Goal: Task Accomplishment & Management: Manage account settings

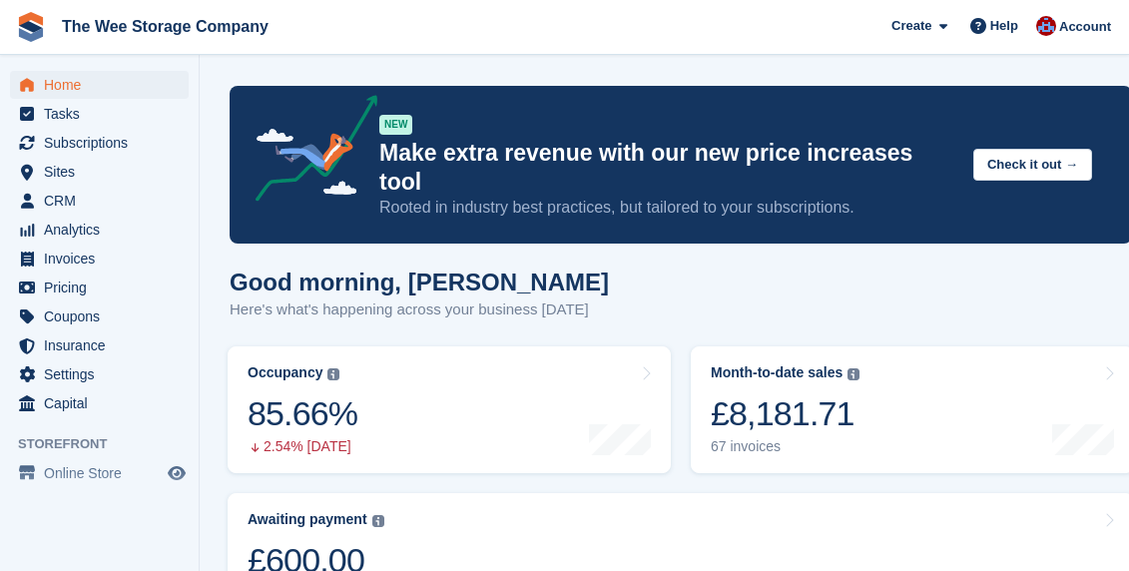
scroll to position [705, 0]
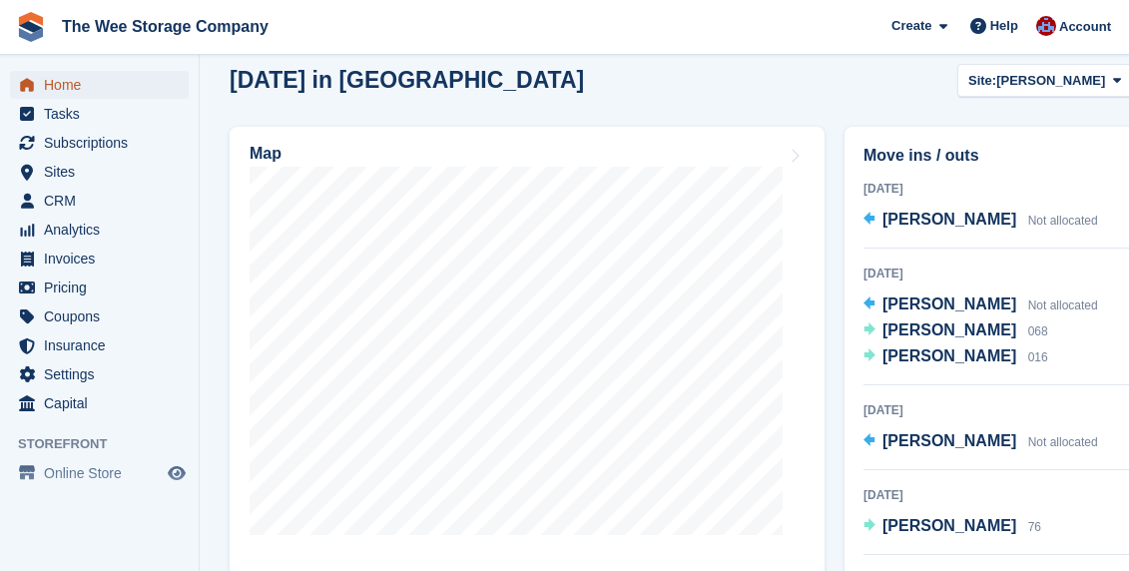
click at [91, 80] on span "Home" at bounding box center [104, 85] width 120 height 28
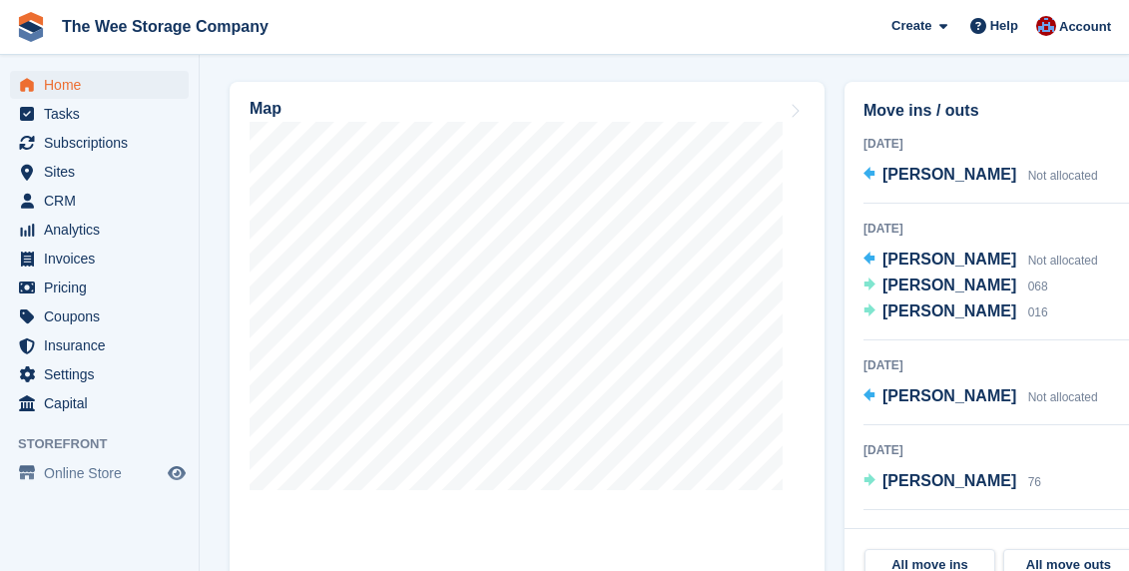
scroll to position [760, 0]
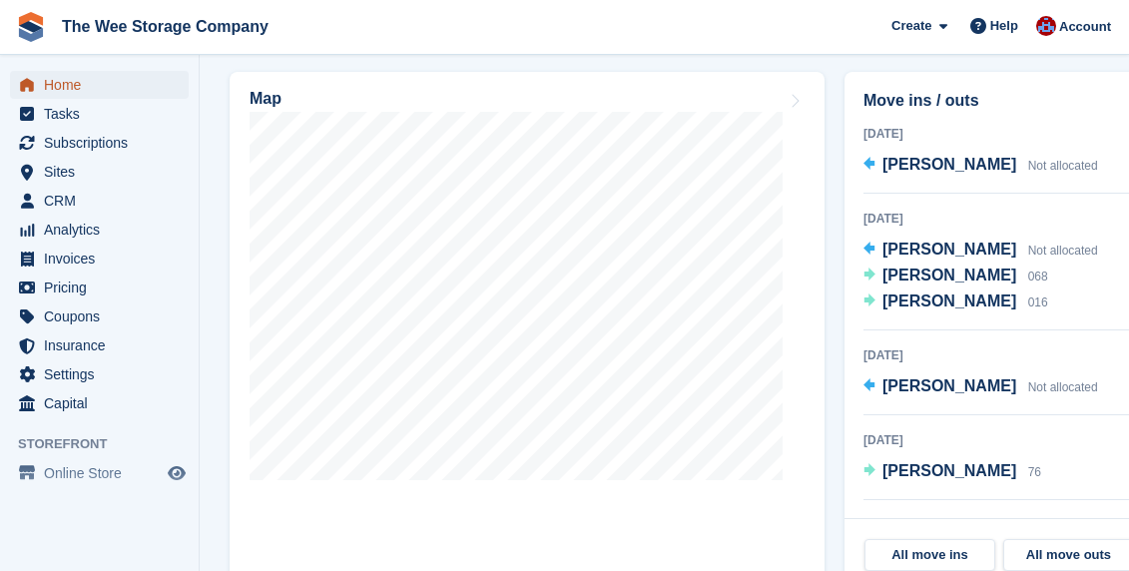
click at [68, 88] on span "Home" at bounding box center [104, 85] width 120 height 28
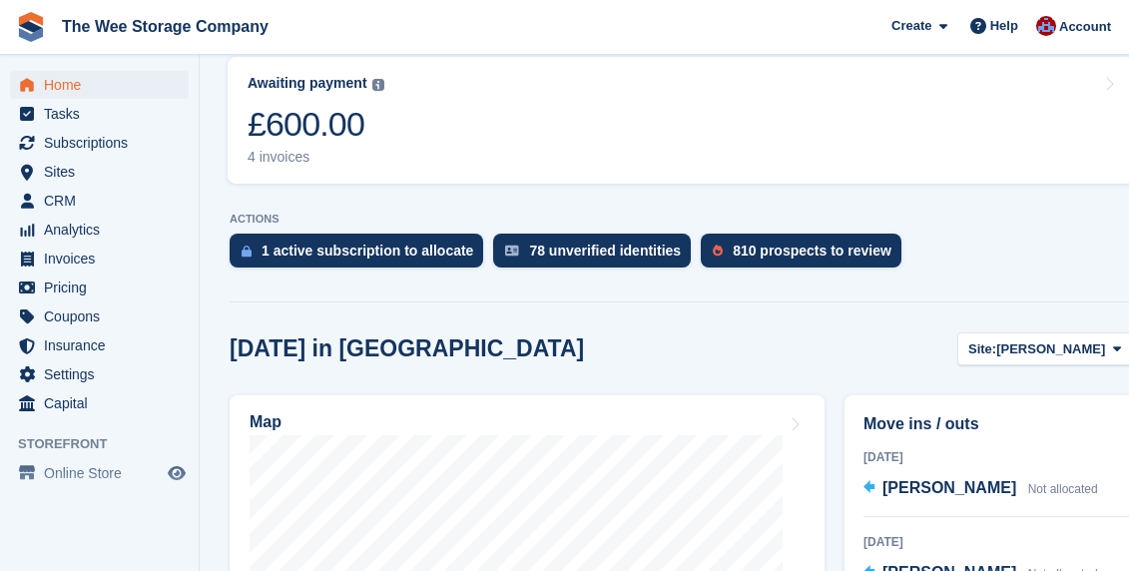
scroll to position [496, 0]
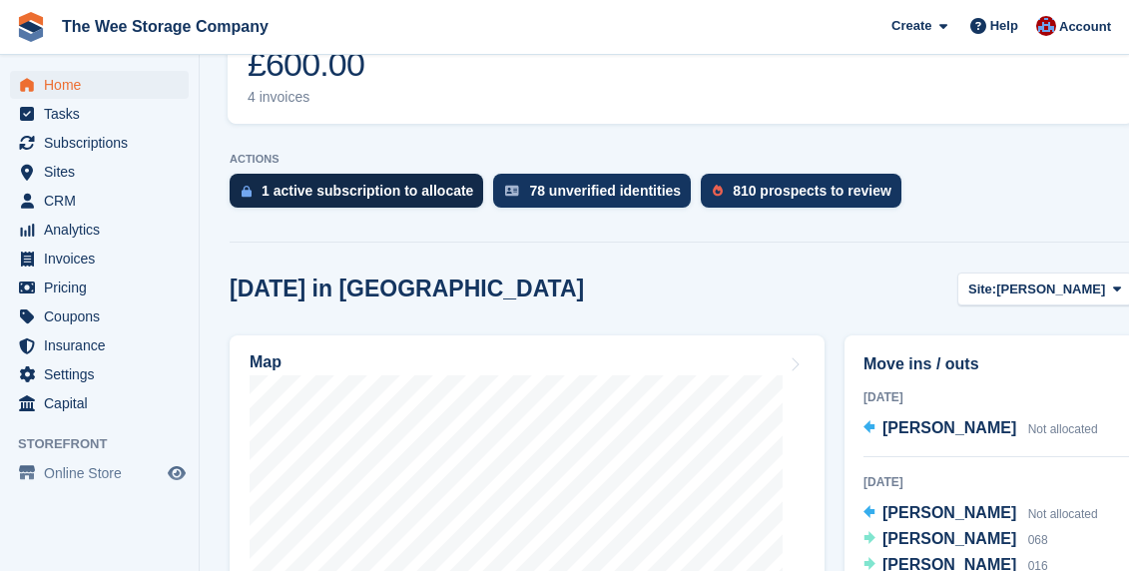
click at [415, 183] on div "1 active subscription to allocate" at bounding box center [368, 191] width 212 height 16
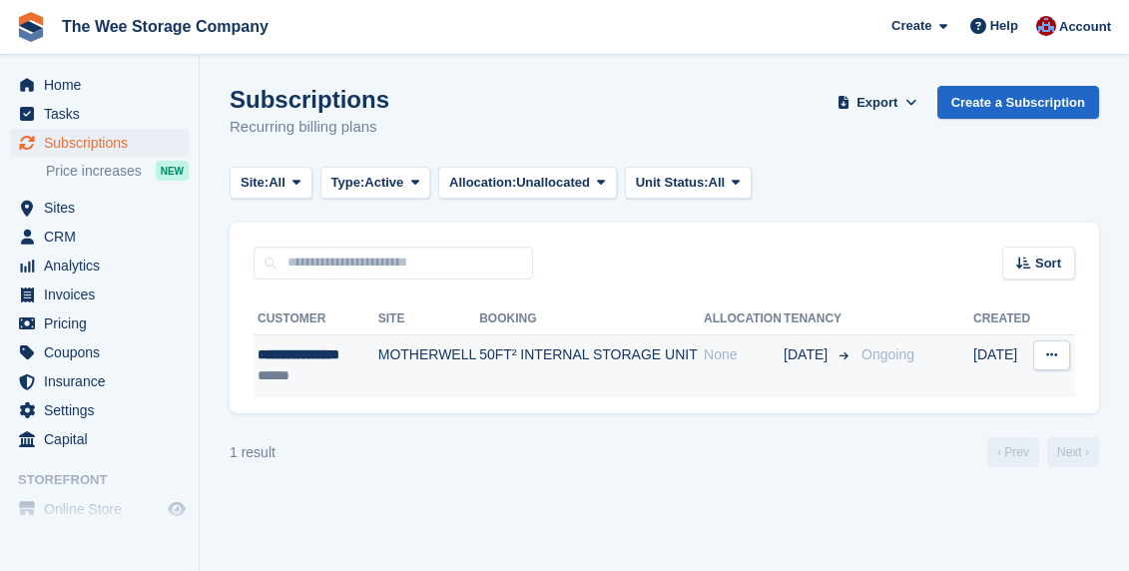
click at [412, 359] on td "MOTHERWELL" at bounding box center [428, 365] width 101 height 63
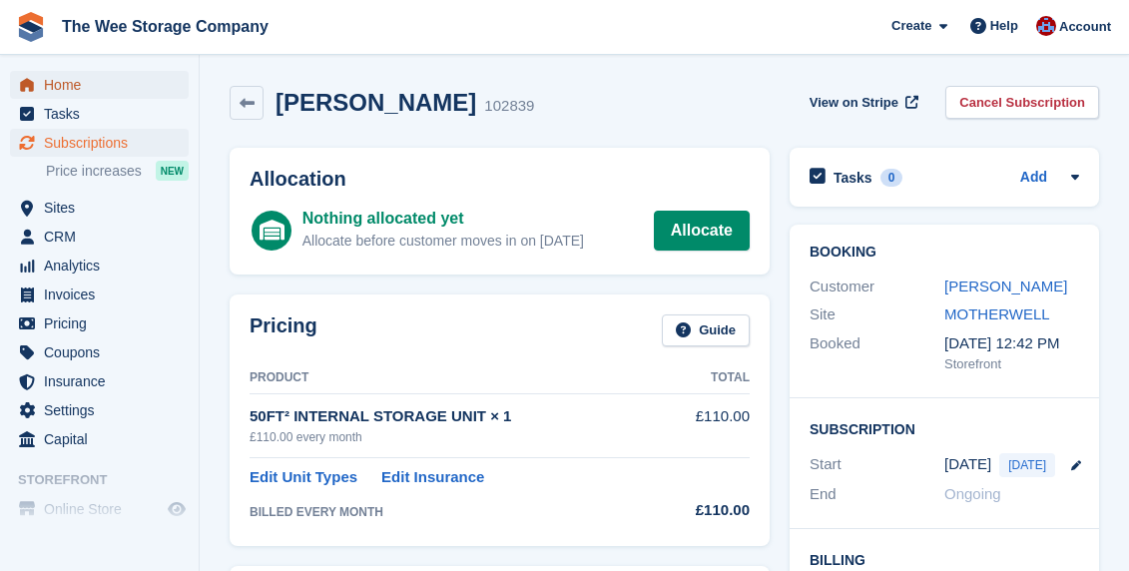
click at [76, 90] on span "Home" at bounding box center [104, 85] width 120 height 28
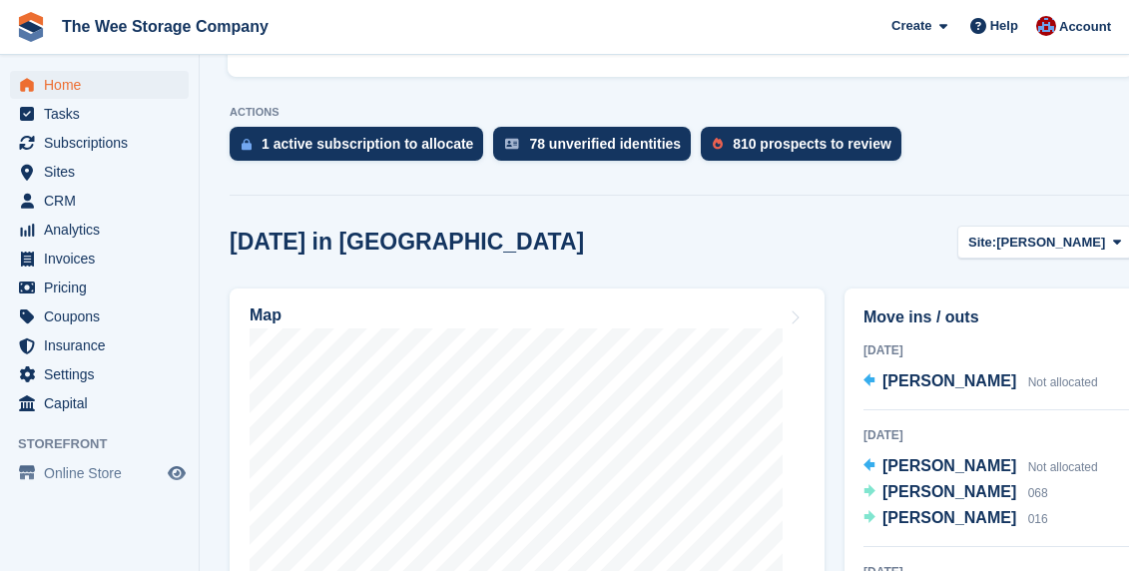
scroll to position [559, 0]
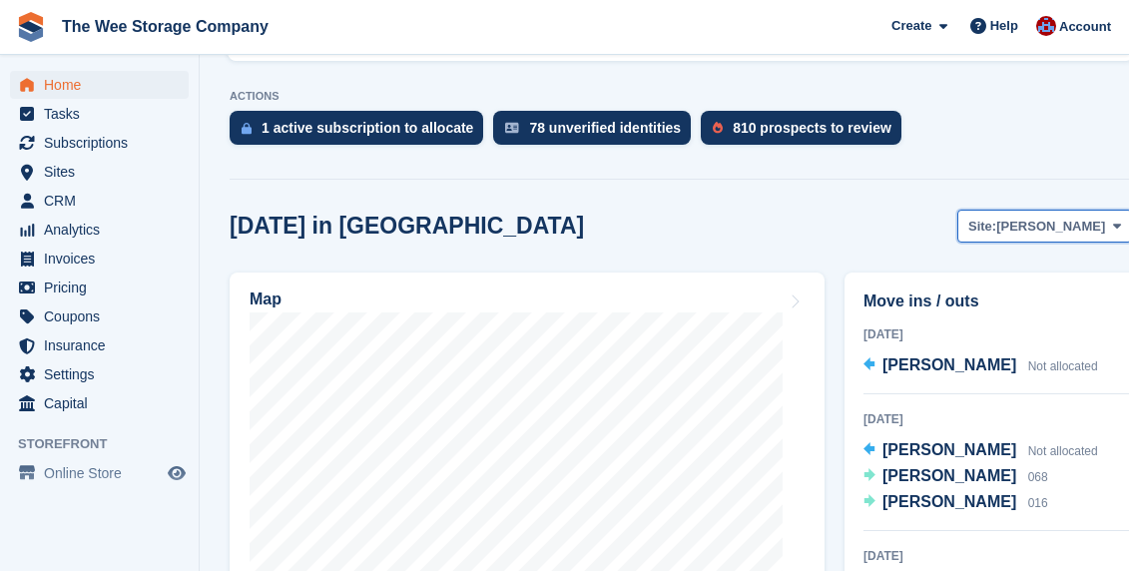
click at [1051, 217] on span "[PERSON_NAME]" at bounding box center [1050, 227] width 109 height 20
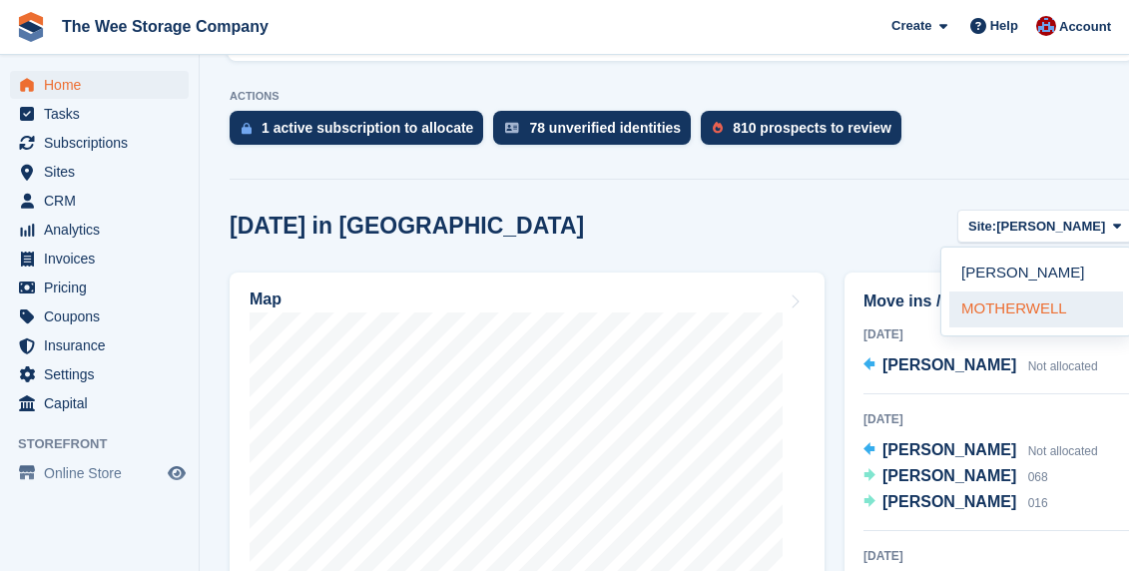
click at [1011, 291] on link "MOTHERWELL" at bounding box center [1036, 309] width 174 height 36
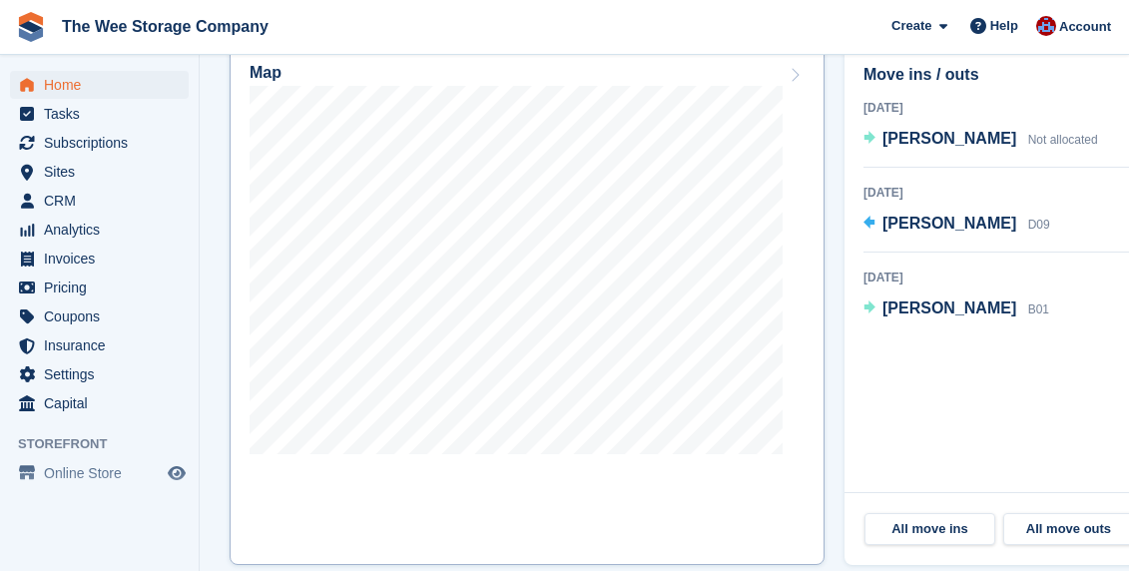
scroll to position [801, 0]
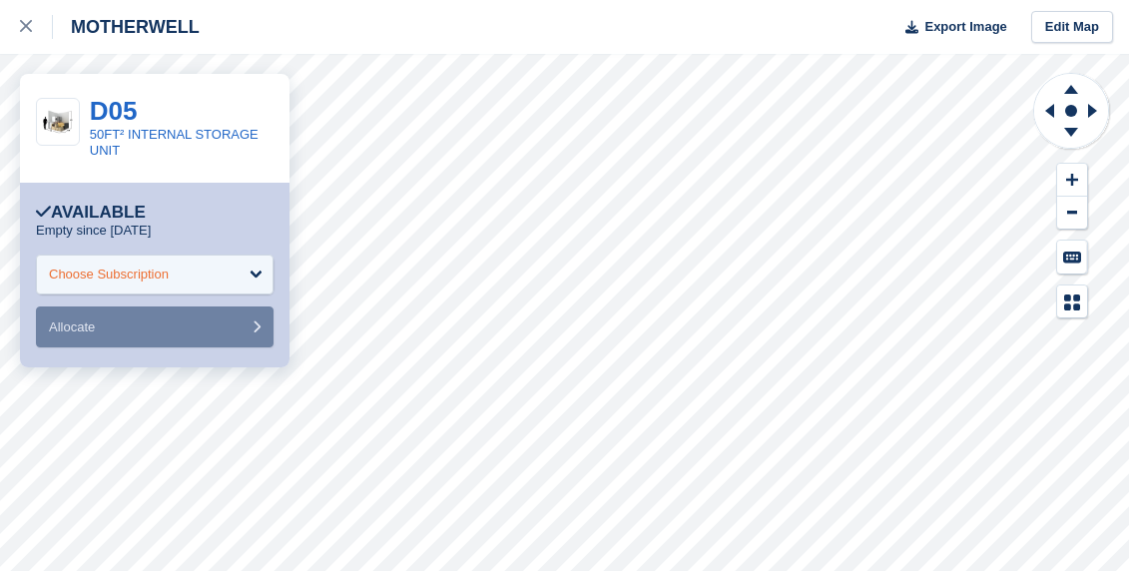
click at [138, 280] on div "Choose Subscription" at bounding box center [109, 275] width 120 height 20
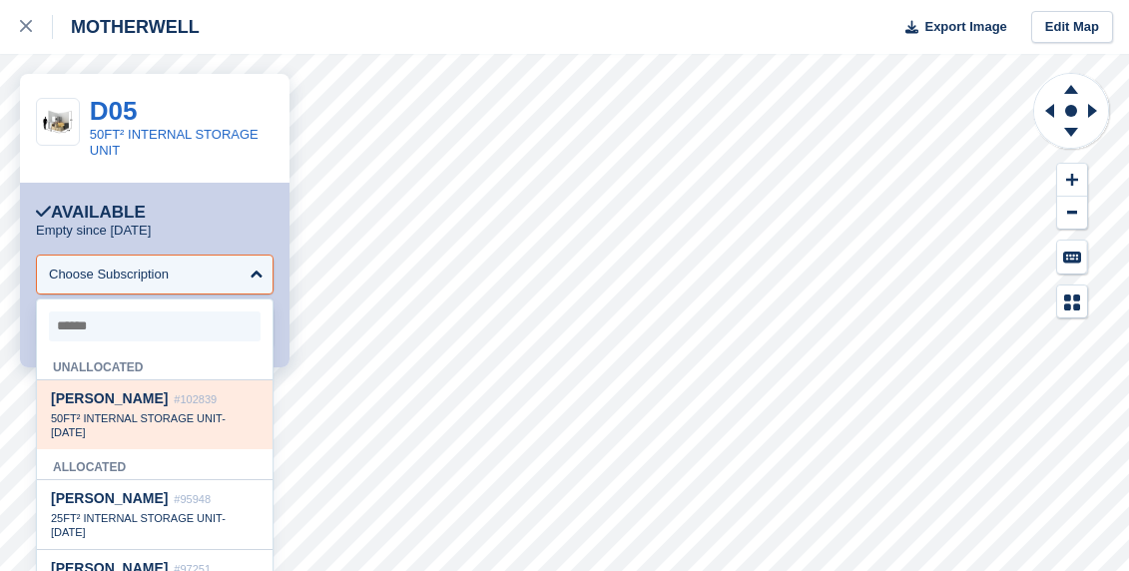
click at [133, 424] on span "50FT² INTERNAL STORAGE UNIT" at bounding box center [136, 418] width 171 height 12
select select "******"
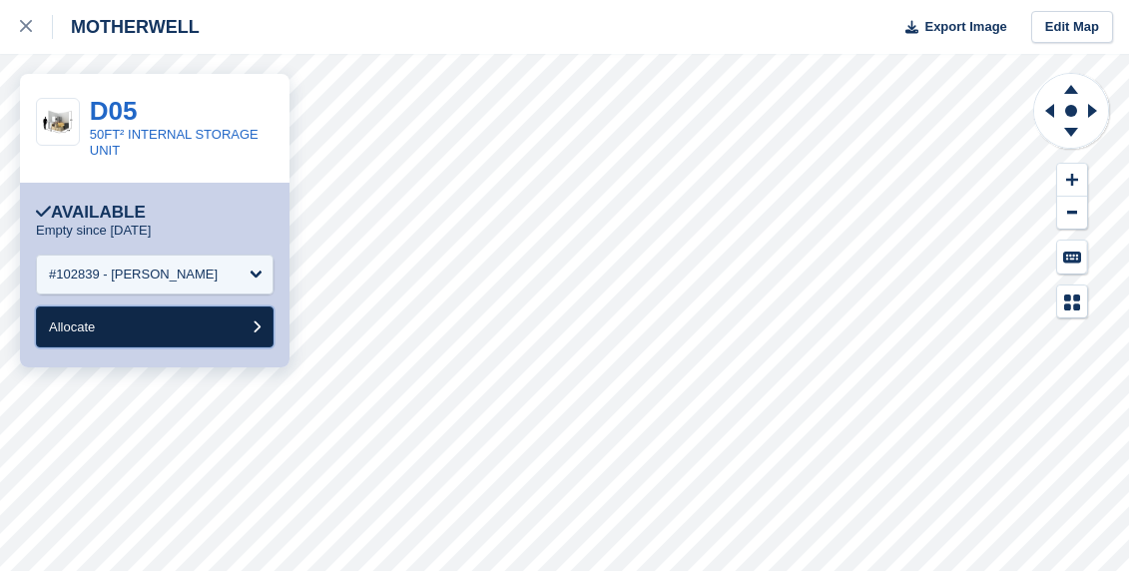
click at [101, 328] on button "Allocate" at bounding box center [155, 326] width 238 height 41
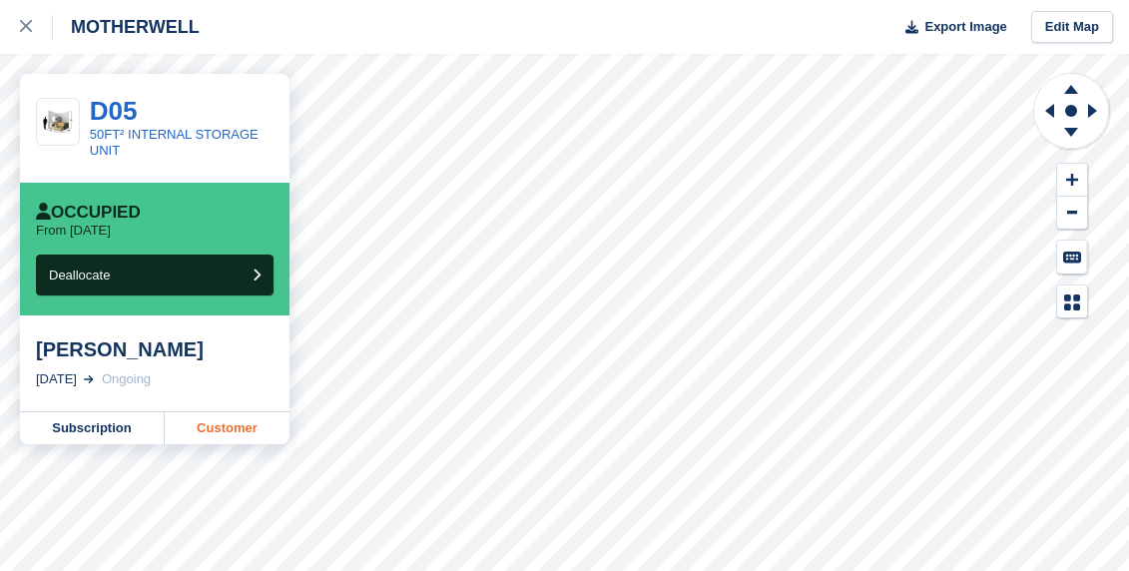
click at [231, 415] on link "Customer" at bounding box center [227, 428] width 125 height 32
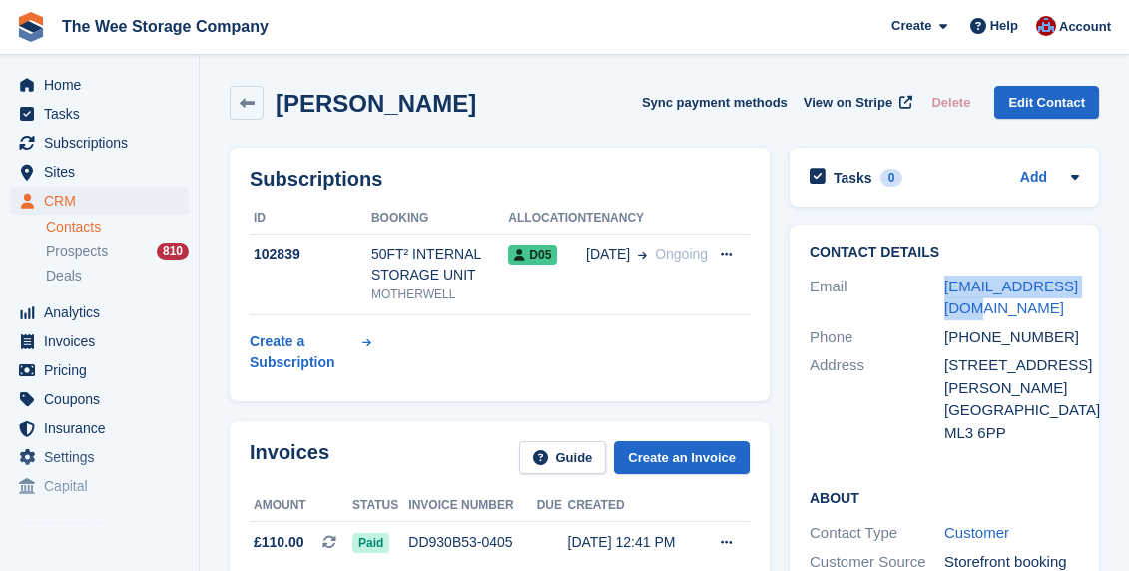
drag, startPoint x: 998, startPoint y: 308, endPoint x: 941, endPoint y: 285, distance: 61.4
click at [941, 285] on div "Email [EMAIL_ADDRESS][DOMAIN_NAME]" at bounding box center [945, 298] width 270 height 51
copy div "[EMAIL_ADDRESS][DOMAIN_NAME]"
click at [65, 81] on span "Home" at bounding box center [104, 85] width 120 height 28
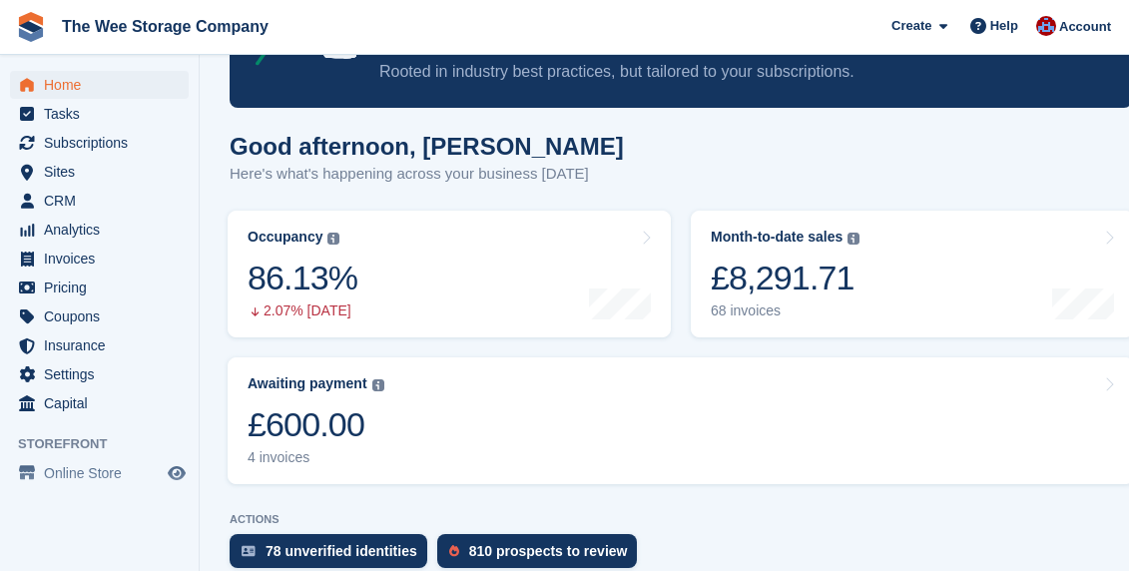
scroll to position [138, 0]
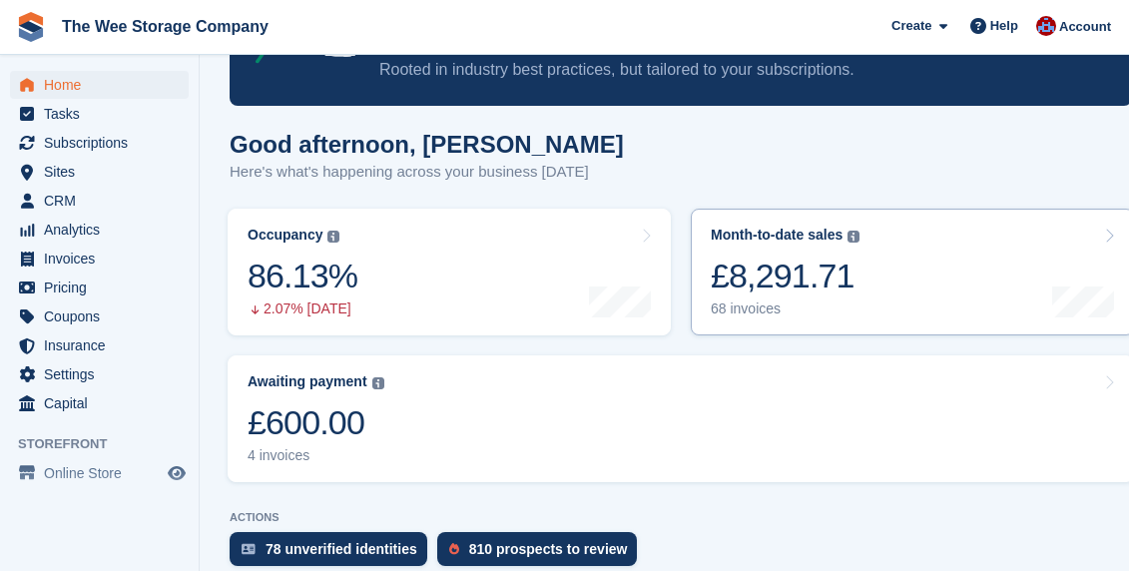
click at [782, 263] on div "£8,291.71" at bounding box center [785, 276] width 149 height 41
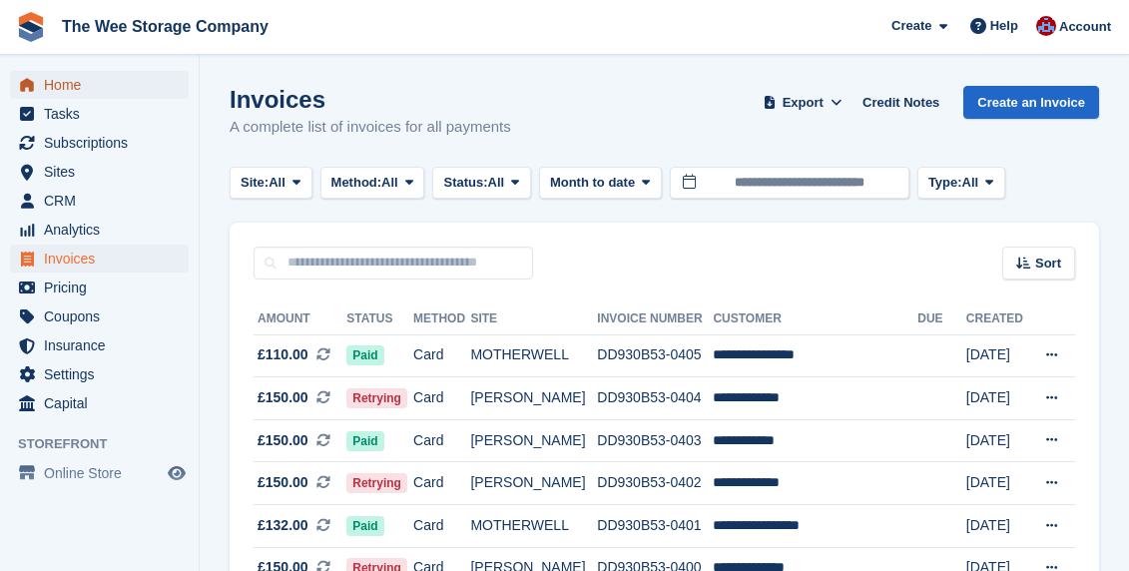
click at [72, 88] on span "Home" at bounding box center [104, 85] width 120 height 28
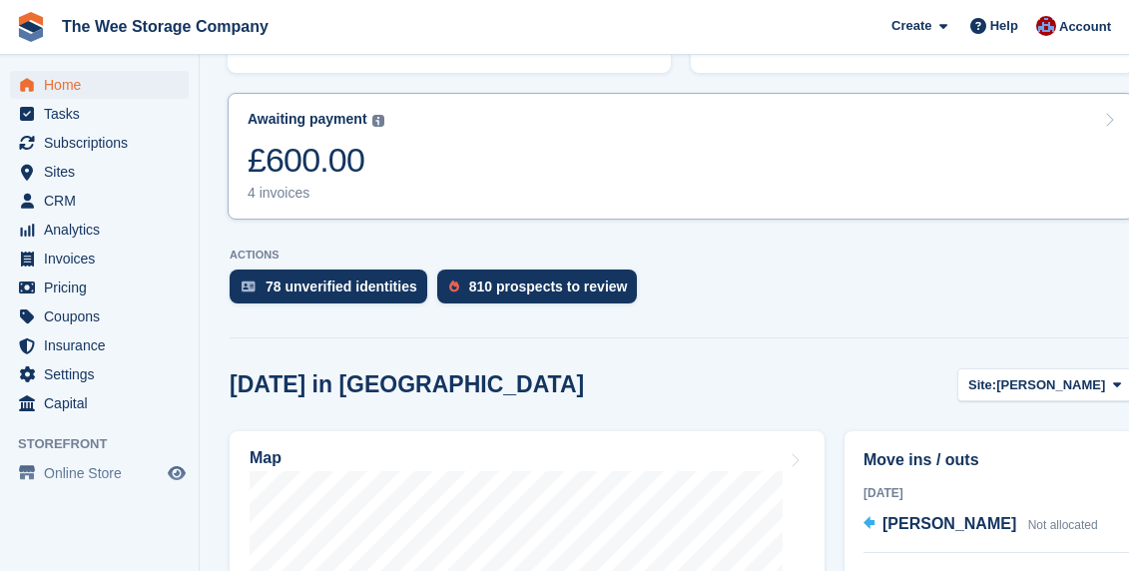
scroll to position [405, 0]
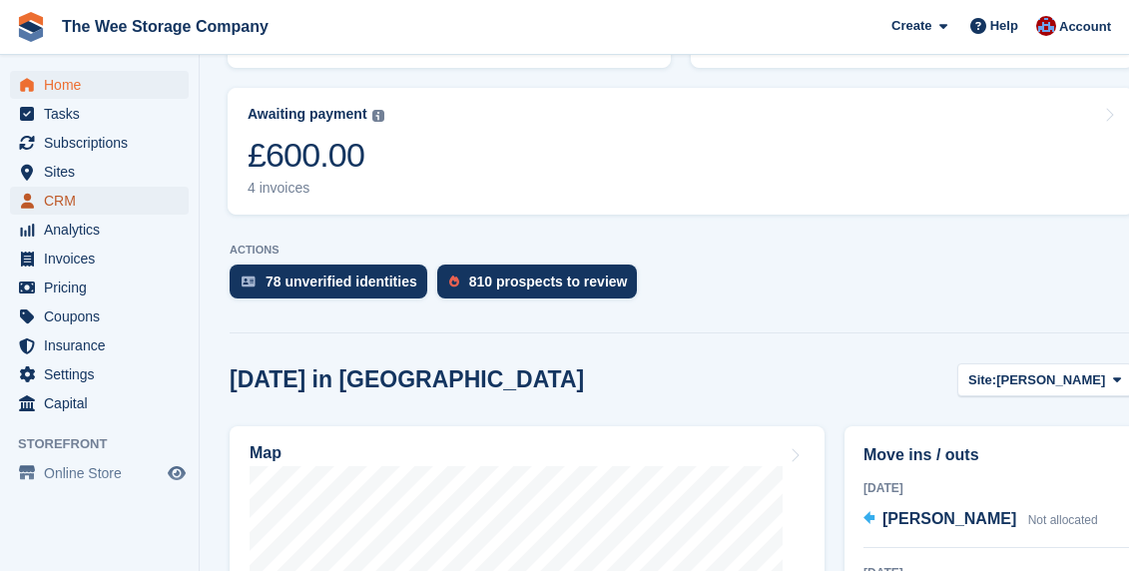
click at [74, 202] on span "CRM" at bounding box center [104, 201] width 120 height 28
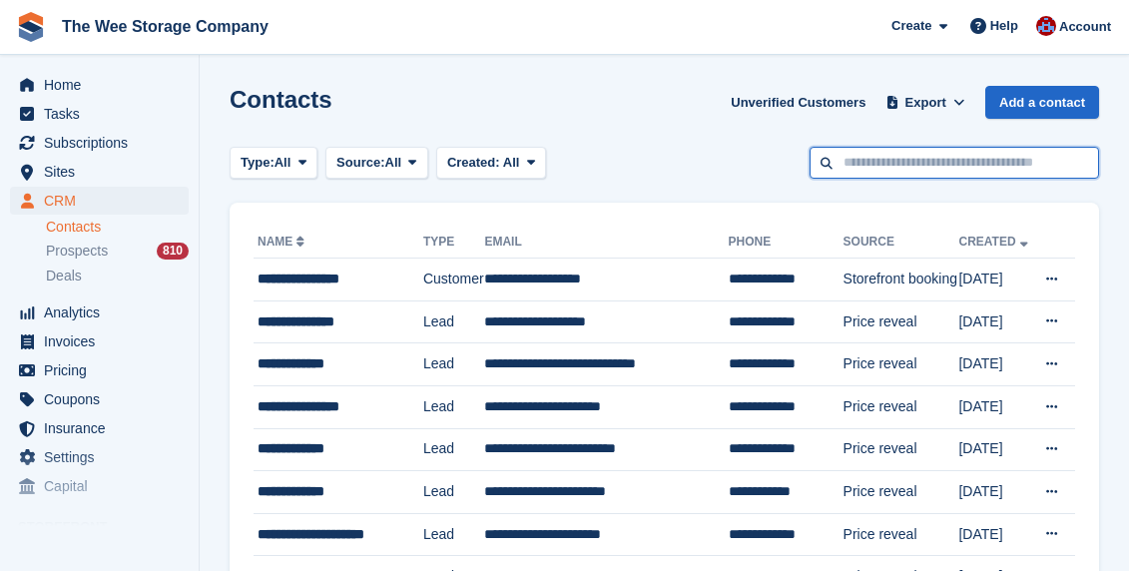
click at [968, 156] on input "text" at bounding box center [954, 163] width 289 height 33
paste input "**********"
type input "**********"
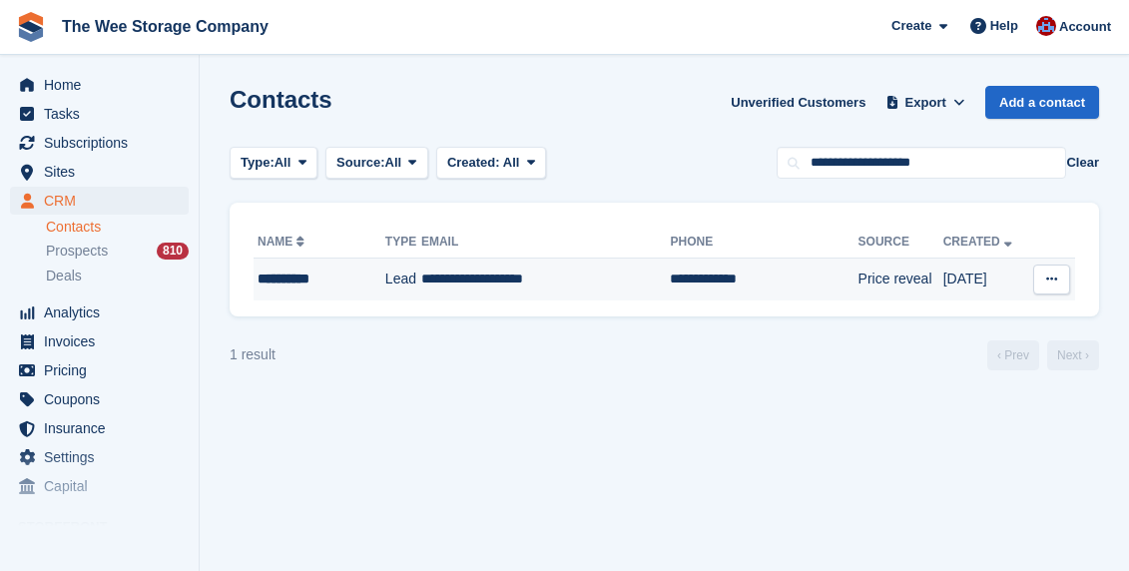
click at [473, 266] on td "**********" at bounding box center [546, 280] width 250 height 42
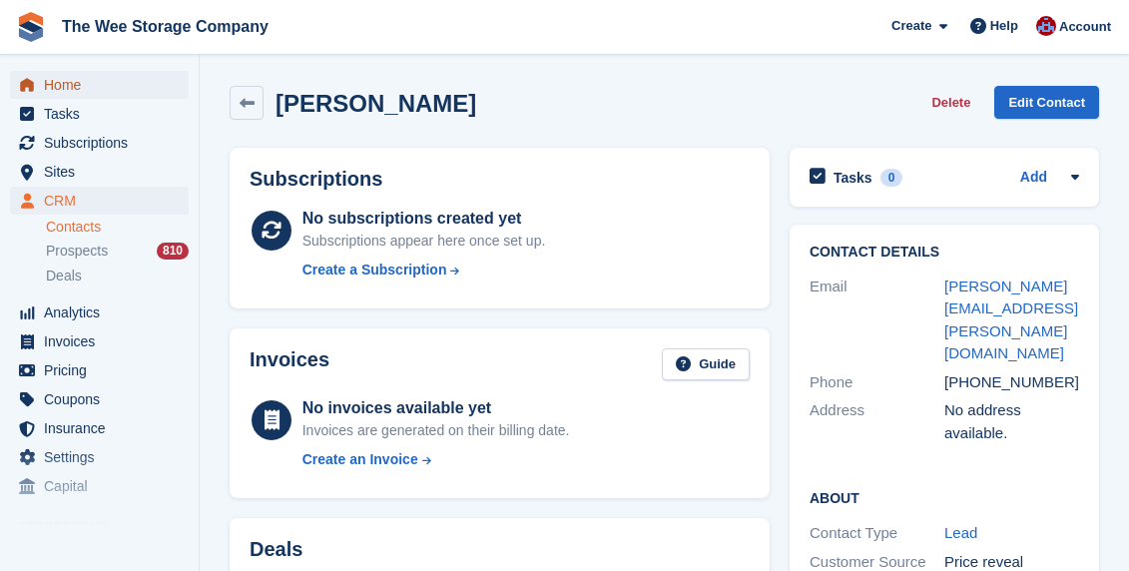
click at [95, 76] on span "Home" at bounding box center [104, 85] width 120 height 28
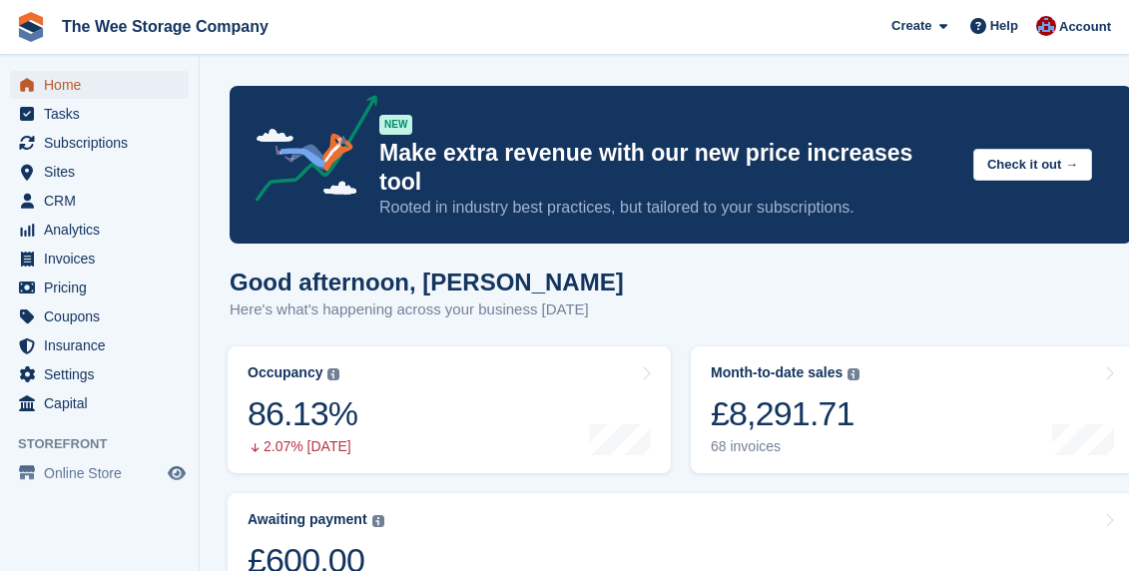
click at [100, 86] on span "Home" at bounding box center [104, 85] width 120 height 28
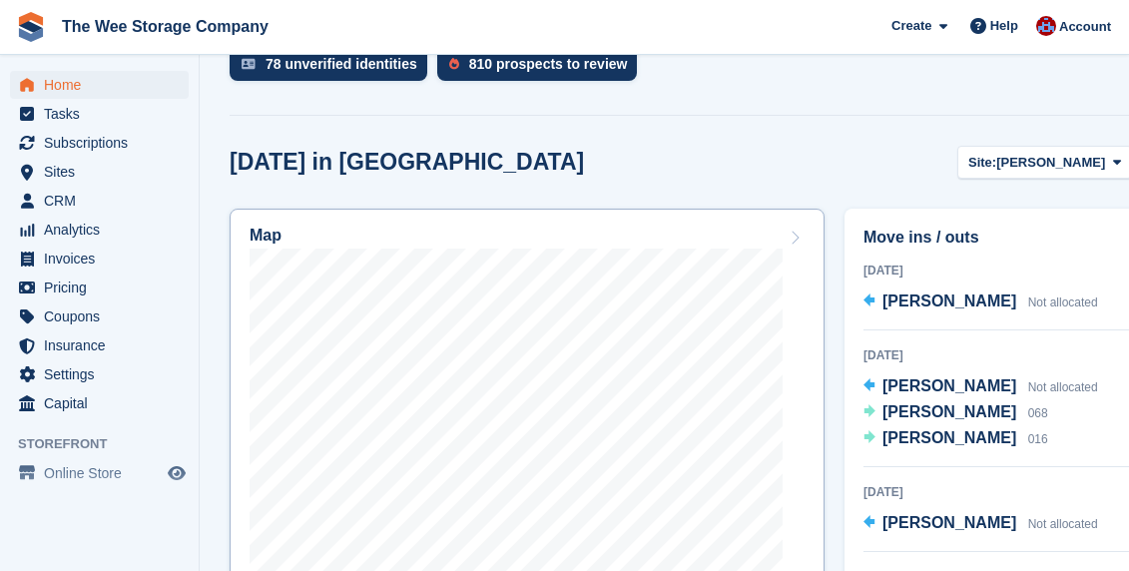
scroll to position [628, 0]
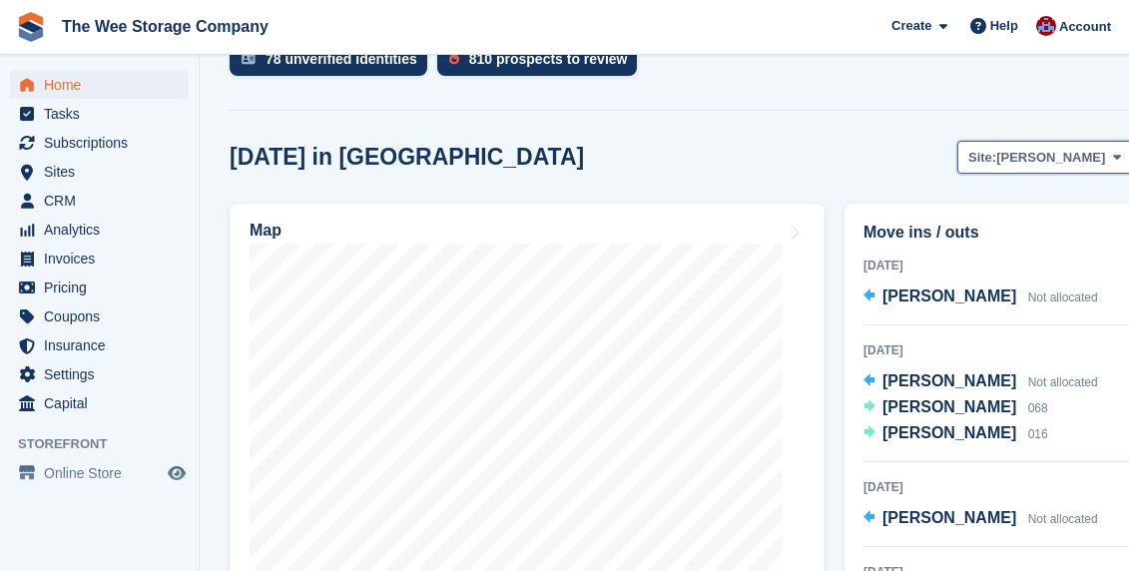
click at [1099, 148] on span "[PERSON_NAME]" at bounding box center [1050, 158] width 109 height 20
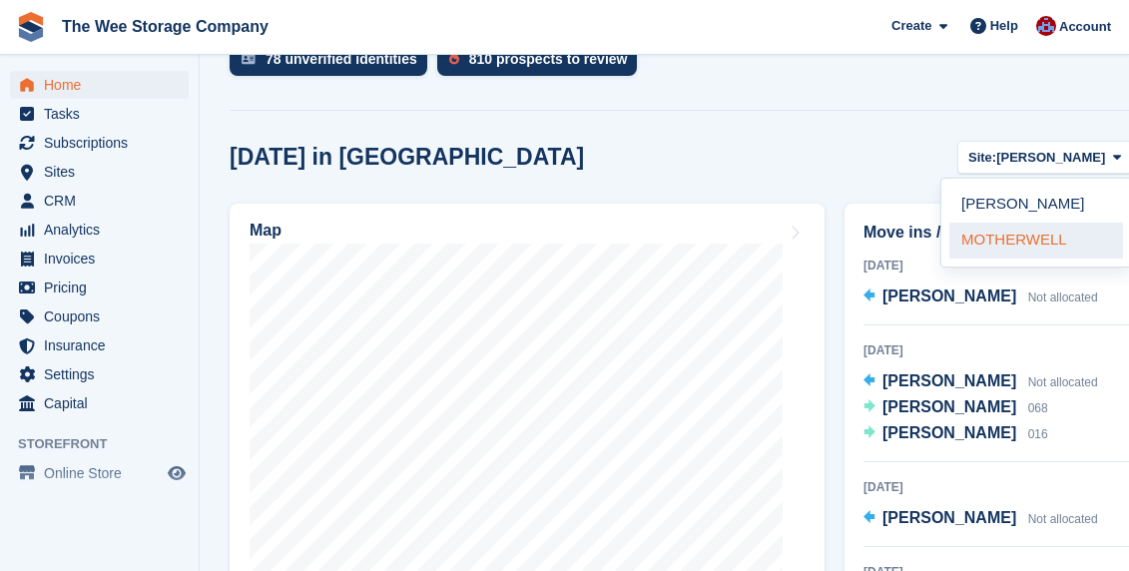
click at [1027, 223] on link "MOTHERWELL" at bounding box center [1036, 241] width 174 height 36
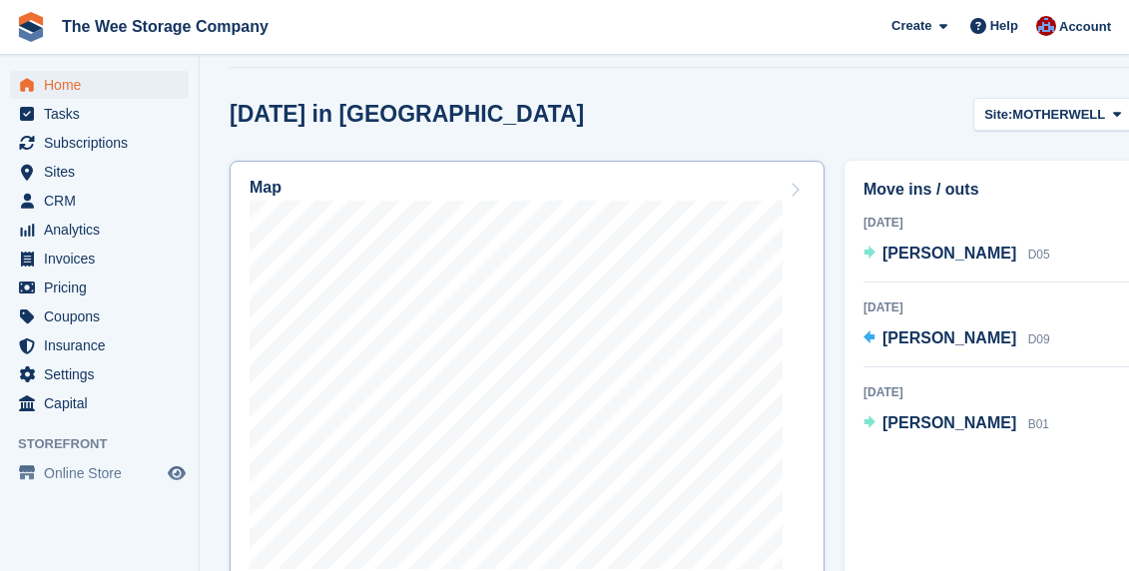
scroll to position [717, 0]
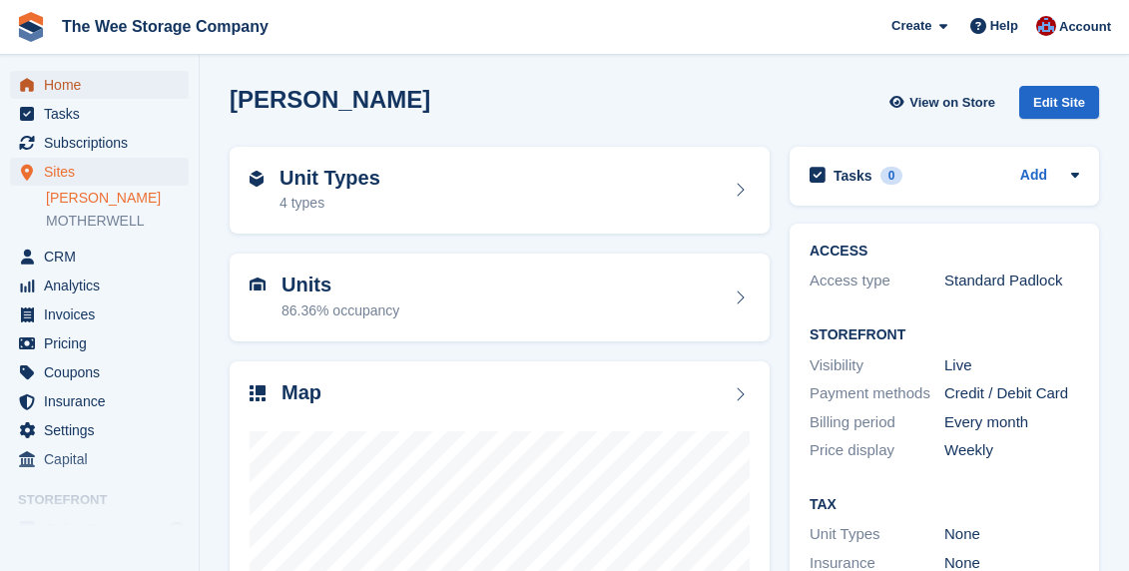
click at [58, 81] on span "Home" at bounding box center [104, 85] width 120 height 28
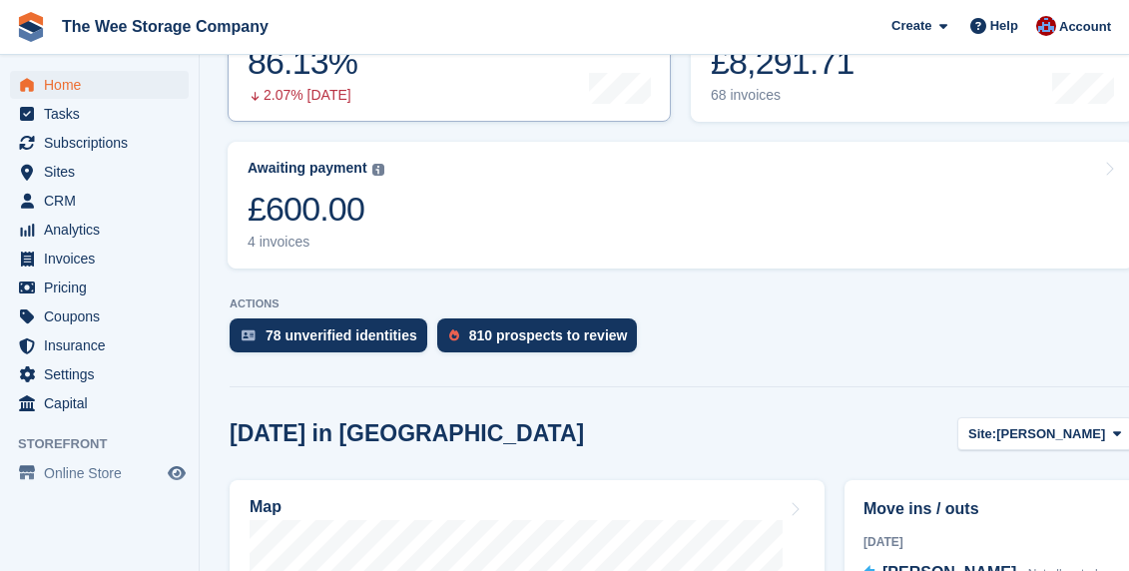
scroll to position [321, 0]
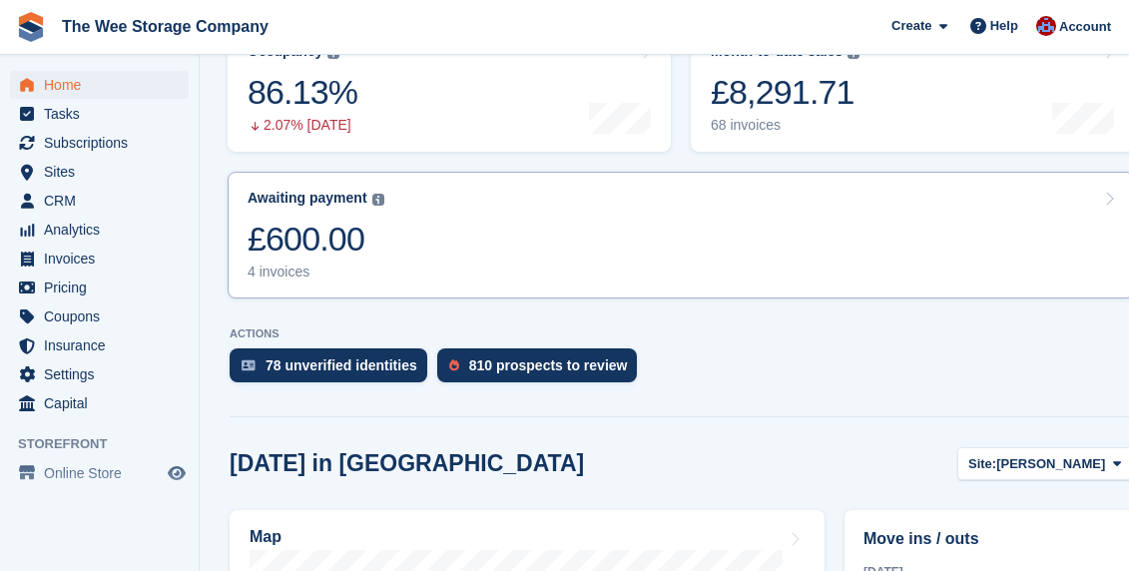
click at [430, 198] on link "Awaiting payment The total outstanding balance on all open invoices. £600.00 4 …" at bounding box center [681, 235] width 906 height 127
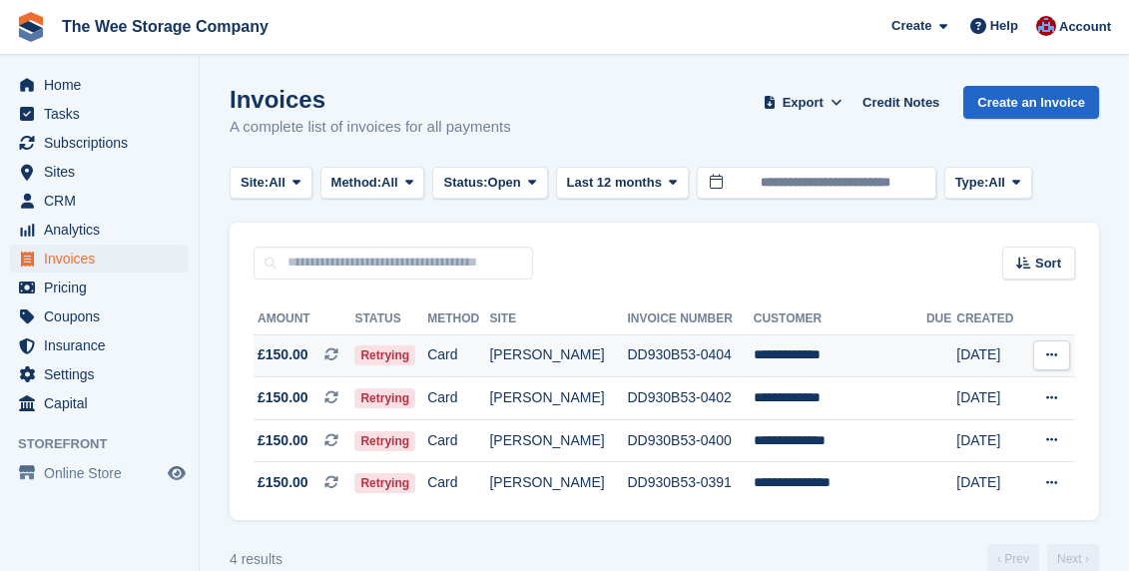
click at [832, 357] on td "**********" at bounding box center [840, 355] width 173 height 43
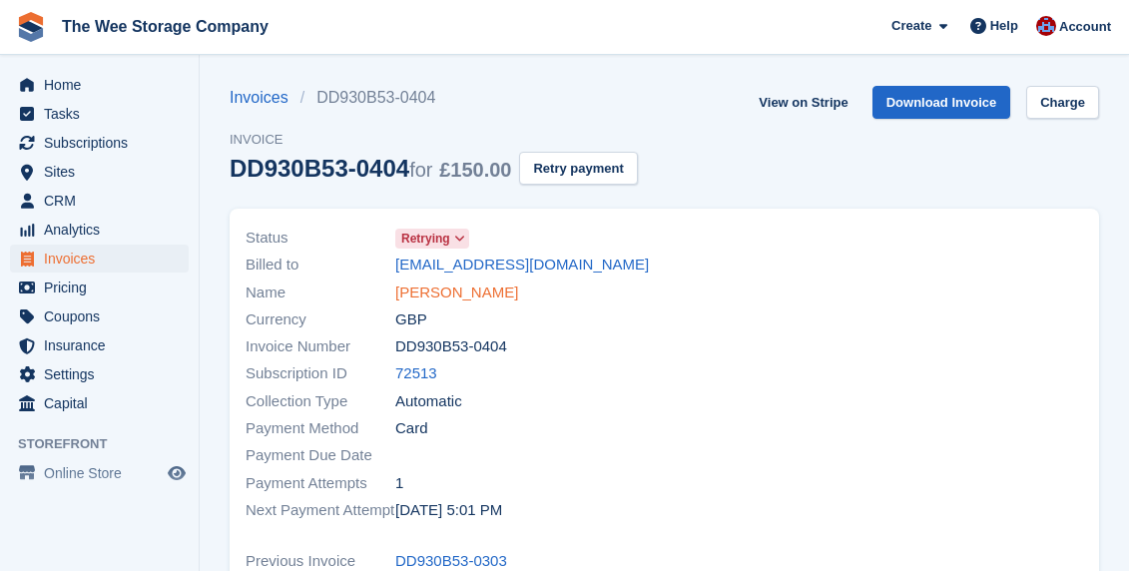
click at [451, 293] on link "craig cameron" at bounding box center [456, 292] width 123 height 23
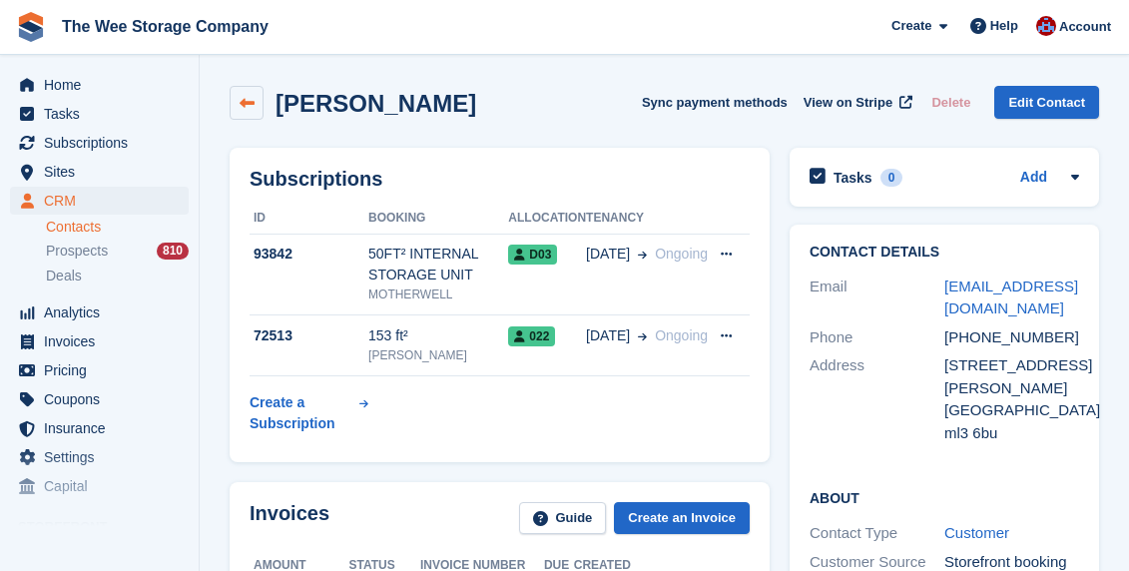
click at [243, 102] on icon at bounding box center [247, 103] width 15 height 15
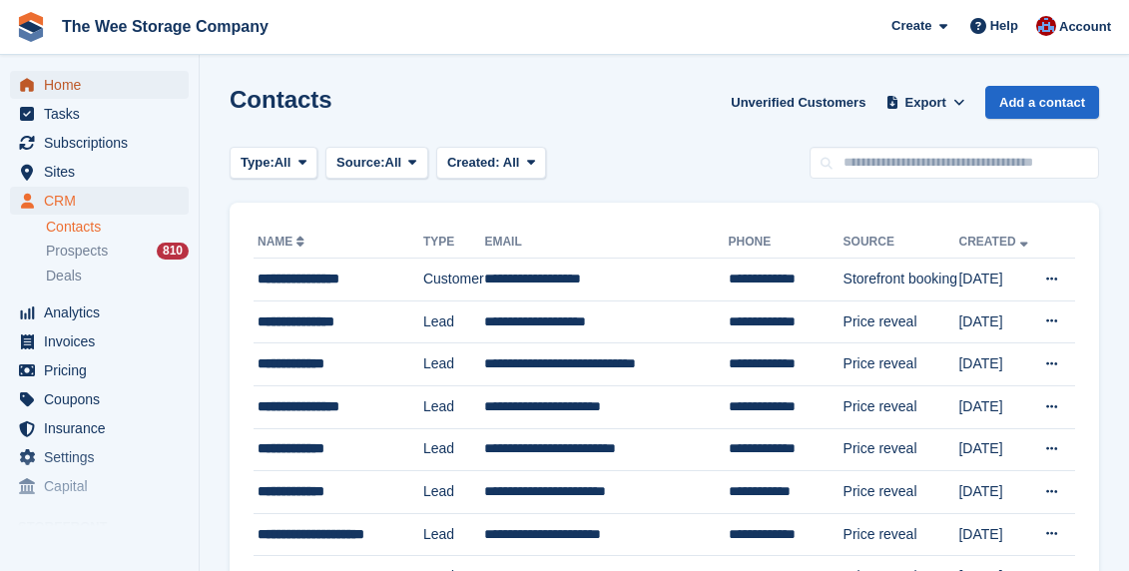
click at [59, 80] on span "Home" at bounding box center [104, 85] width 120 height 28
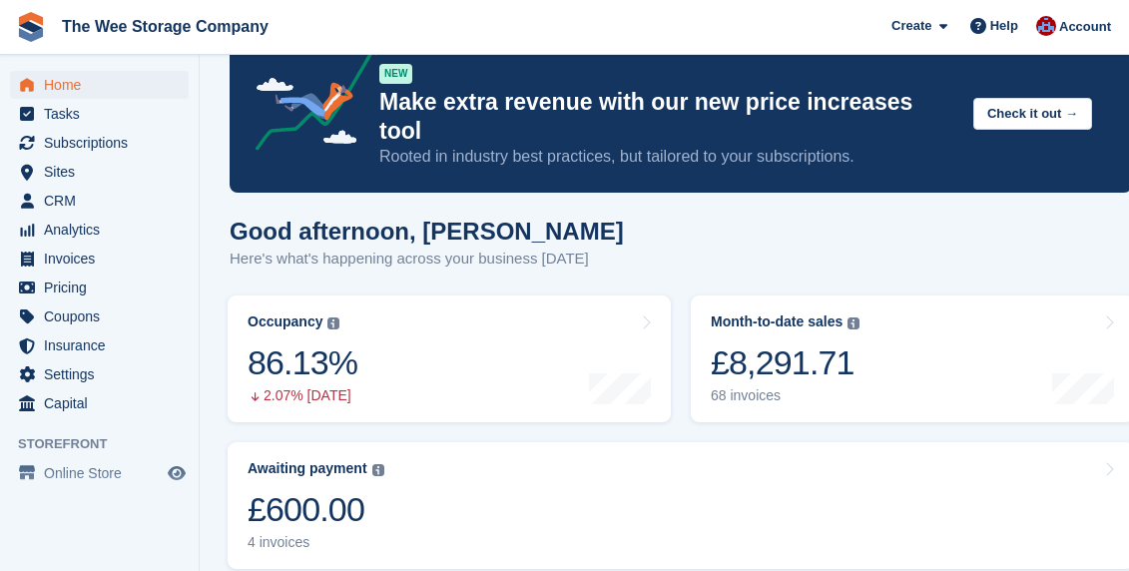
scroll to position [102, 0]
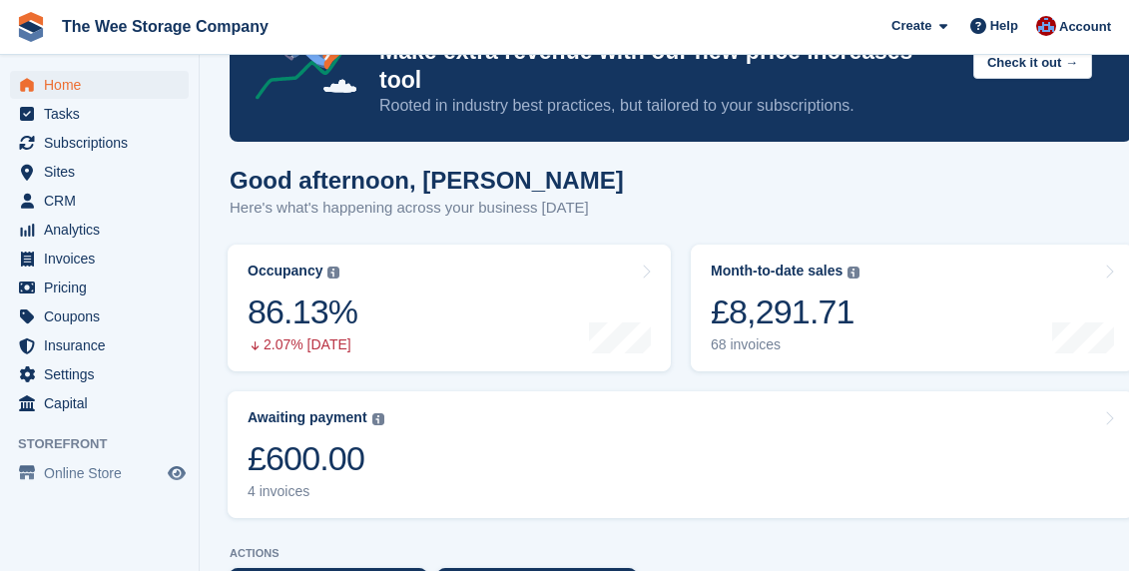
click at [344, 409] on div "Awaiting payment The total outstanding balance on all open invoices. £600.00 4 …" at bounding box center [316, 454] width 137 height 91
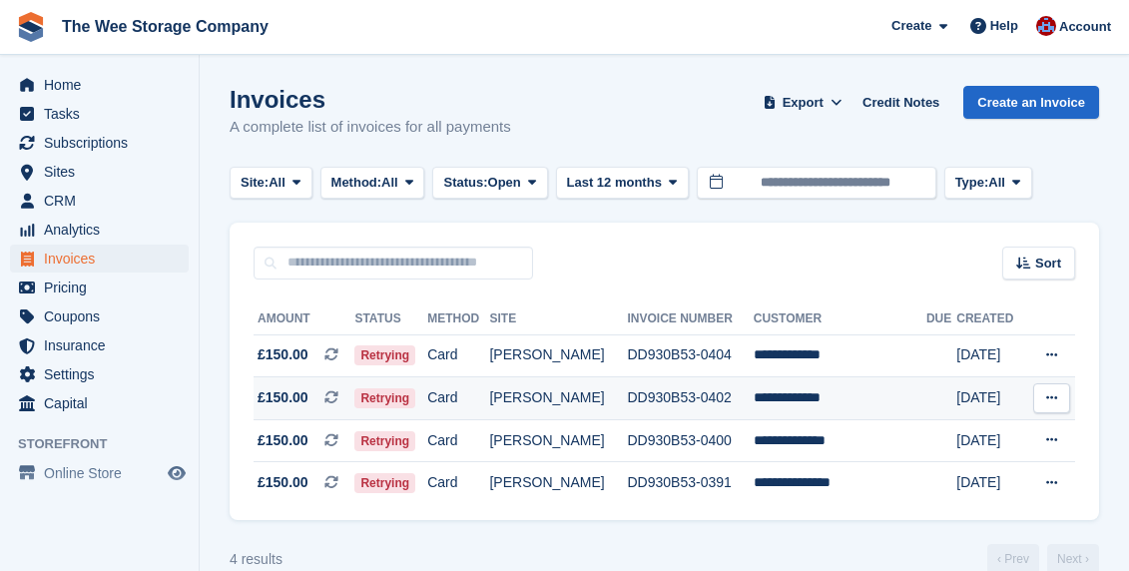
click at [825, 386] on td "**********" at bounding box center [840, 398] width 173 height 43
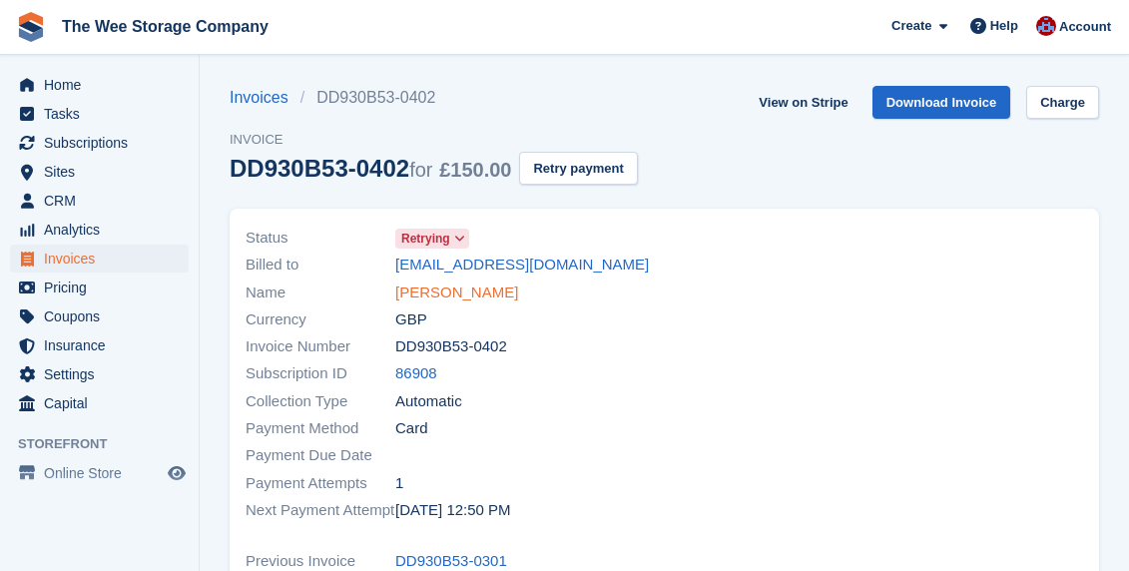
click at [453, 293] on link "[PERSON_NAME]" at bounding box center [456, 292] width 123 height 23
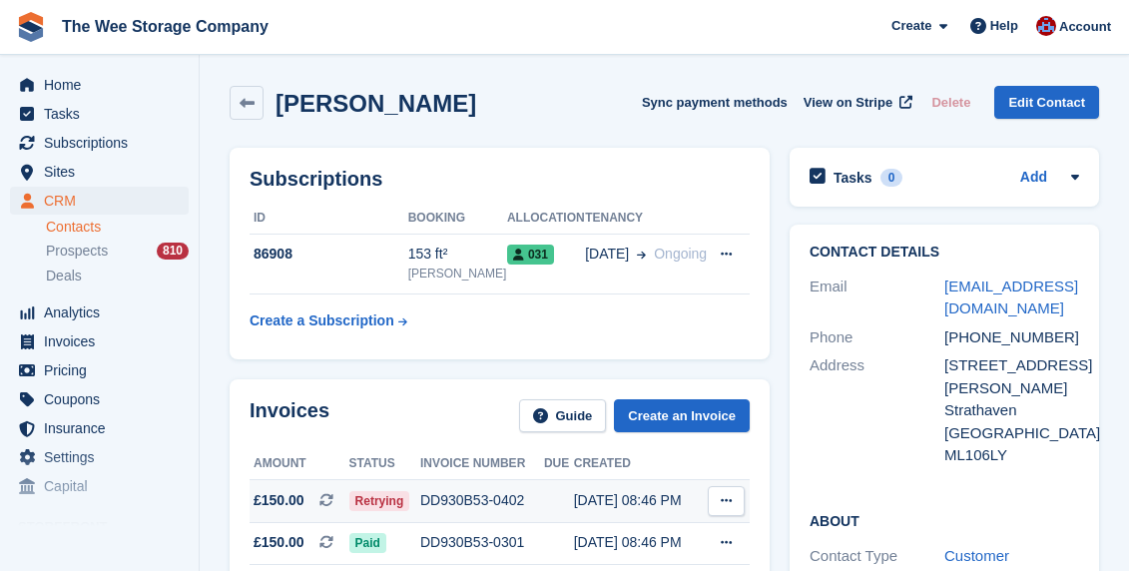
click at [385, 501] on span "Retrying" at bounding box center [379, 501] width 61 height 20
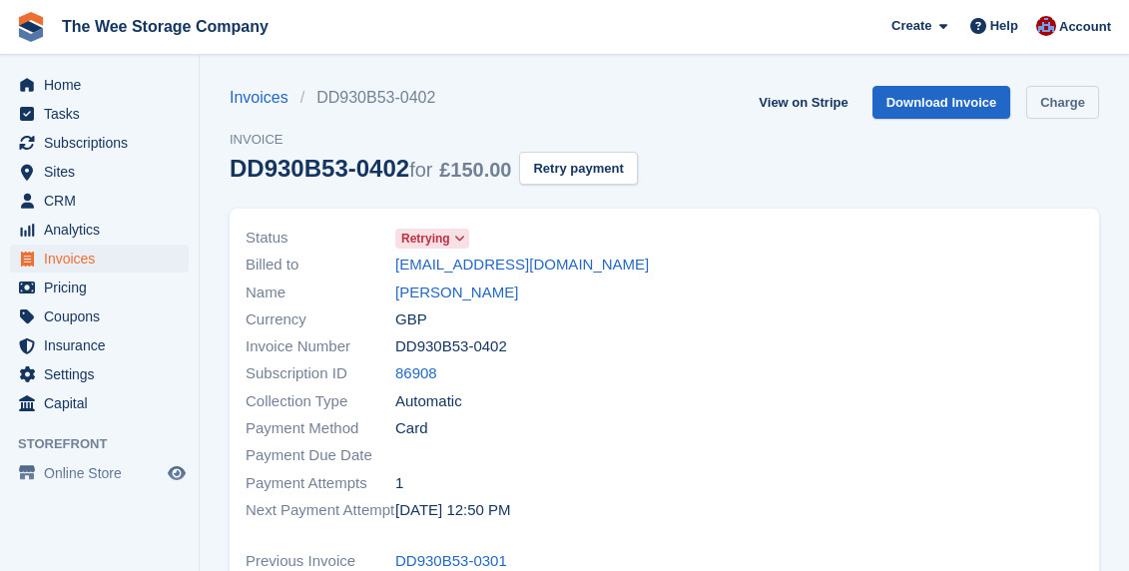
click at [1092, 99] on link "Charge" at bounding box center [1062, 102] width 73 height 33
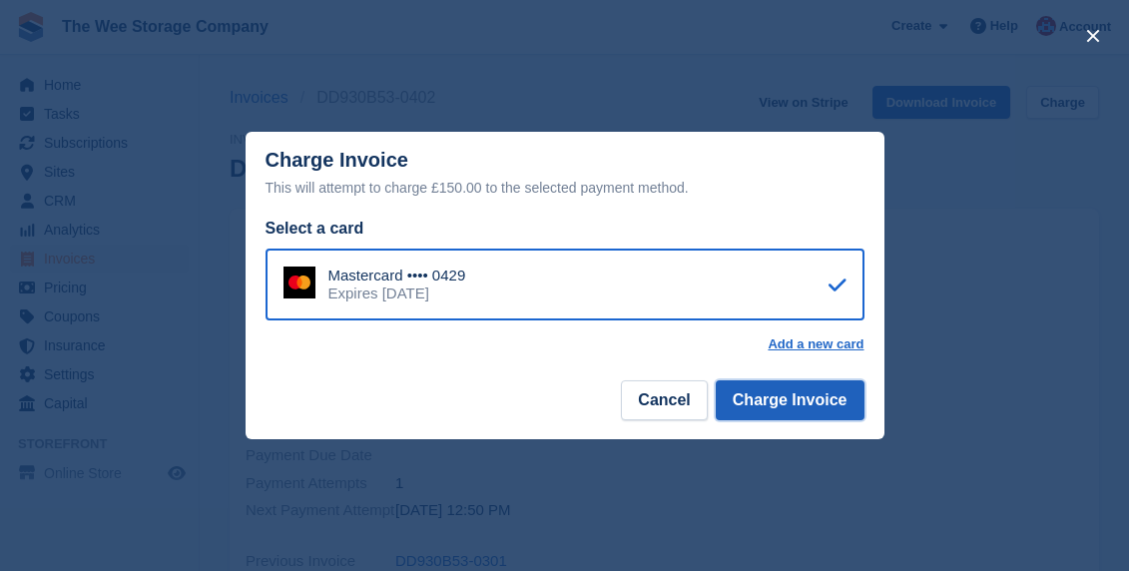
click at [772, 410] on button "Charge Invoice" at bounding box center [790, 400] width 149 height 40
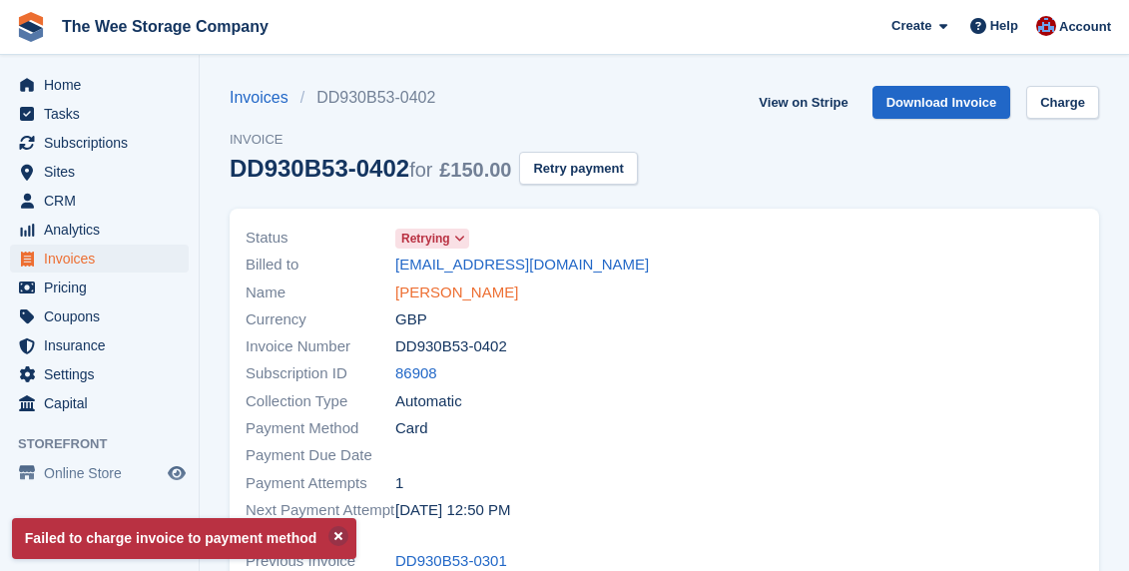
click at [447, 285] on link "[PERSON_NAME]" at bounding box center [456, 292] width 123 height 23
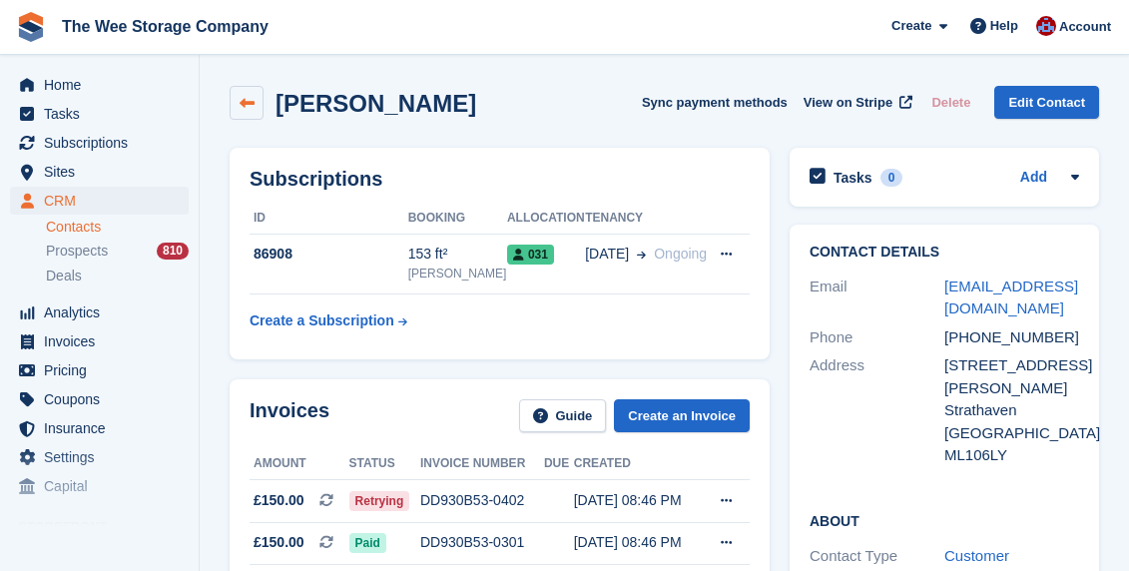
click at [241, 103] on icon at bounding box center [247, 103] width 15 height 15
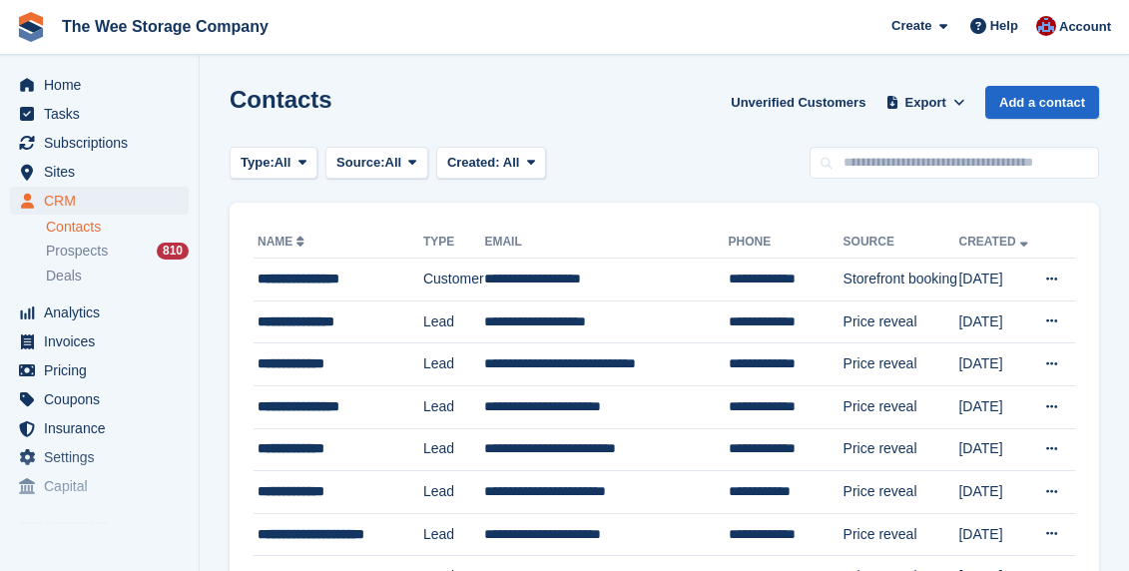
click at [65, 60] on aside "Home Tasks Subscriptions Subscriptions Subscriptions Price increases NEW Price …" at bounding box center [99, 290] width 199 height 471
click at [65, 100] on span "Tasks" at bounding box center [104, 114] width 120 height 28
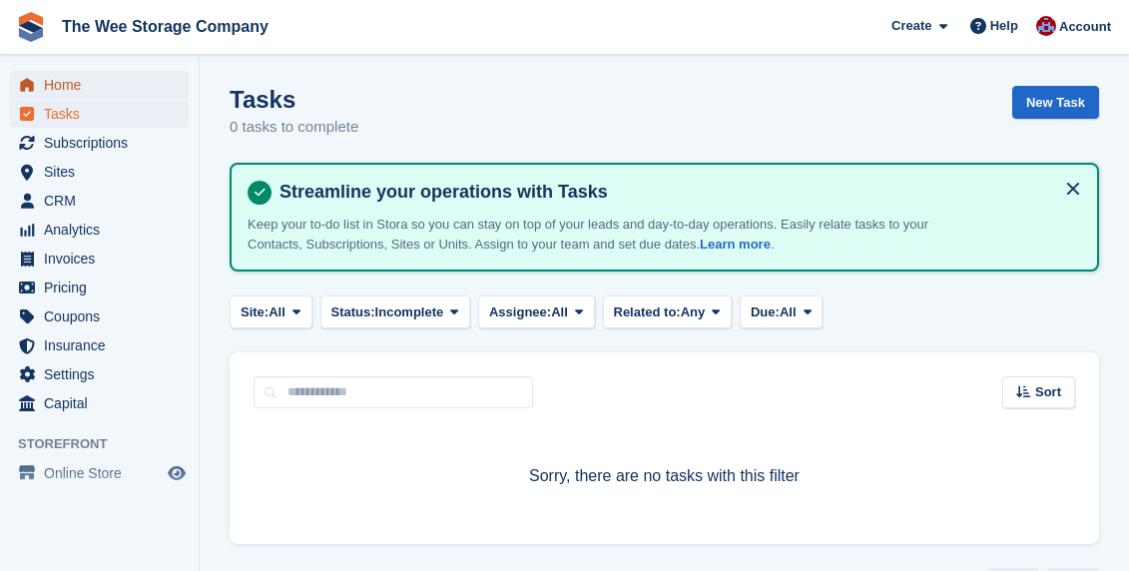
click at [94, 84] on span "Home" at bounding box center [104, 85] width 120 height 28
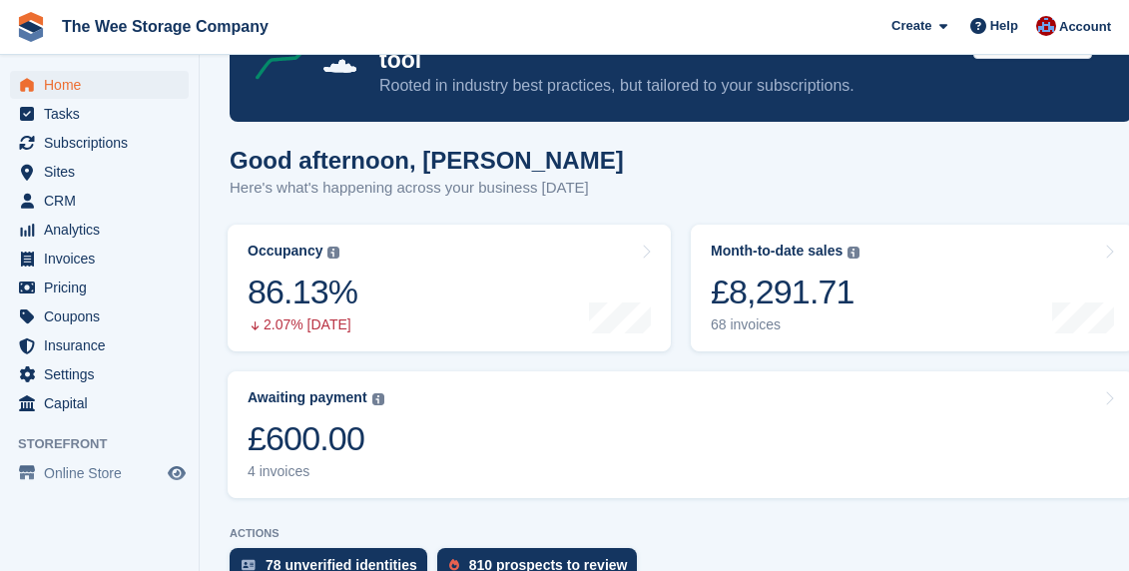
scroll to position [167, 0]
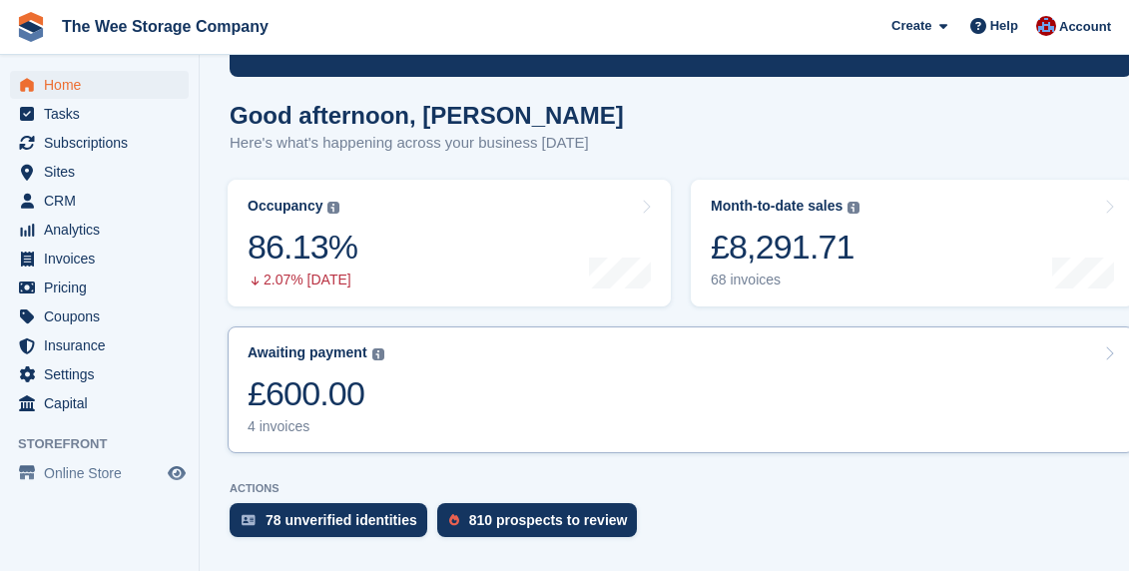
click at [547, 364] on link "Awaiting payment The total outstanding balance on all open invoices. £600.00 4 …" at bounding box center [681, 389] width 906 height 127
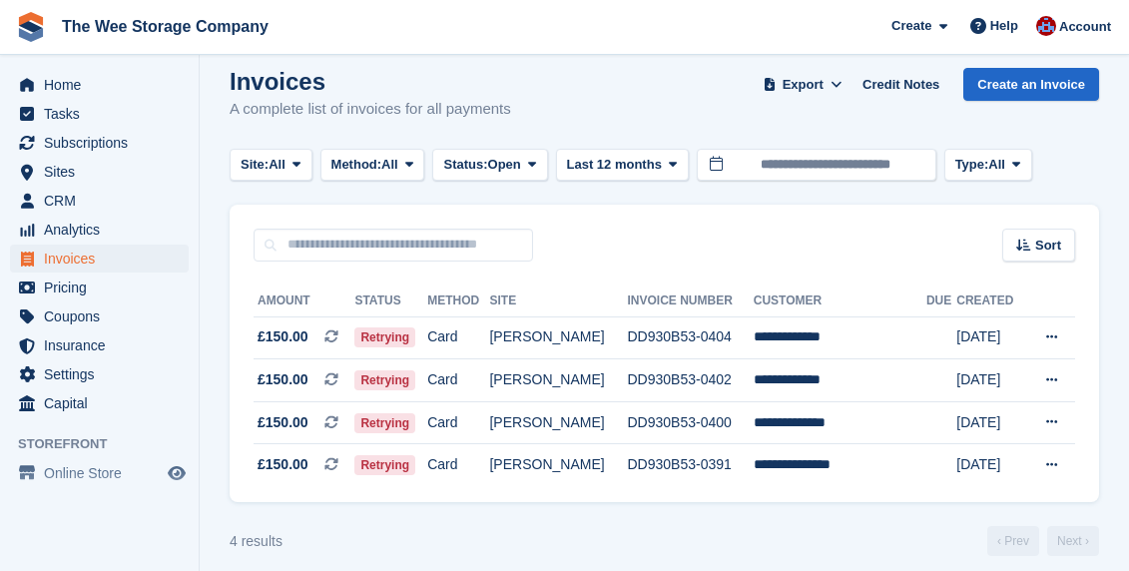
scroll to position [33, 0]
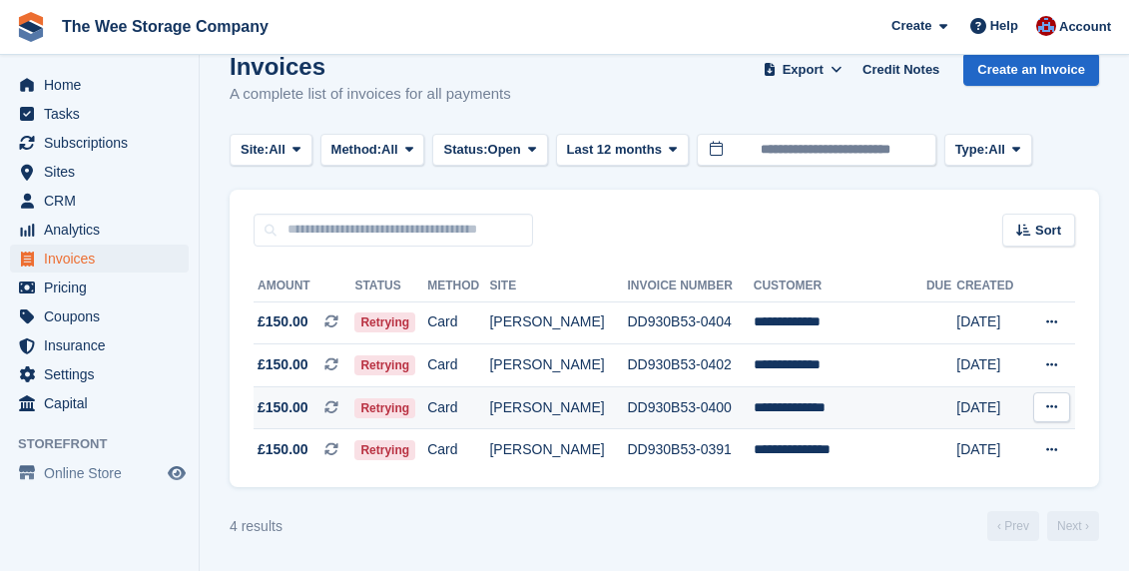
click at [668, 405] on td "DD930B53-0400" at bounding box center [691, 407] width 126 height 43
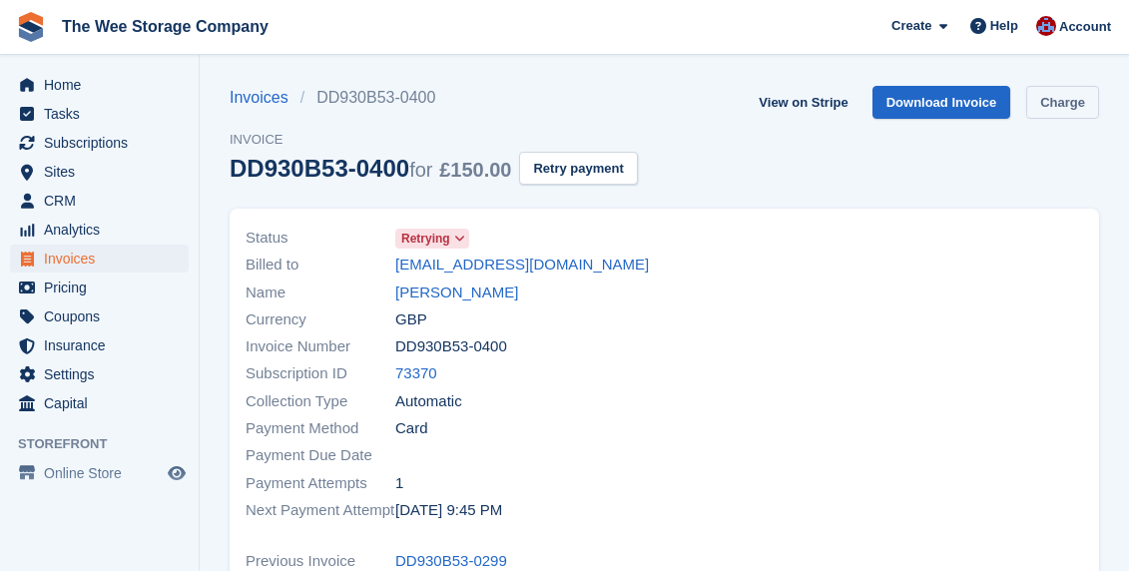
click at [1073, 92] on link "Charge" at bounding box center [1062, 102] width 73 height 33
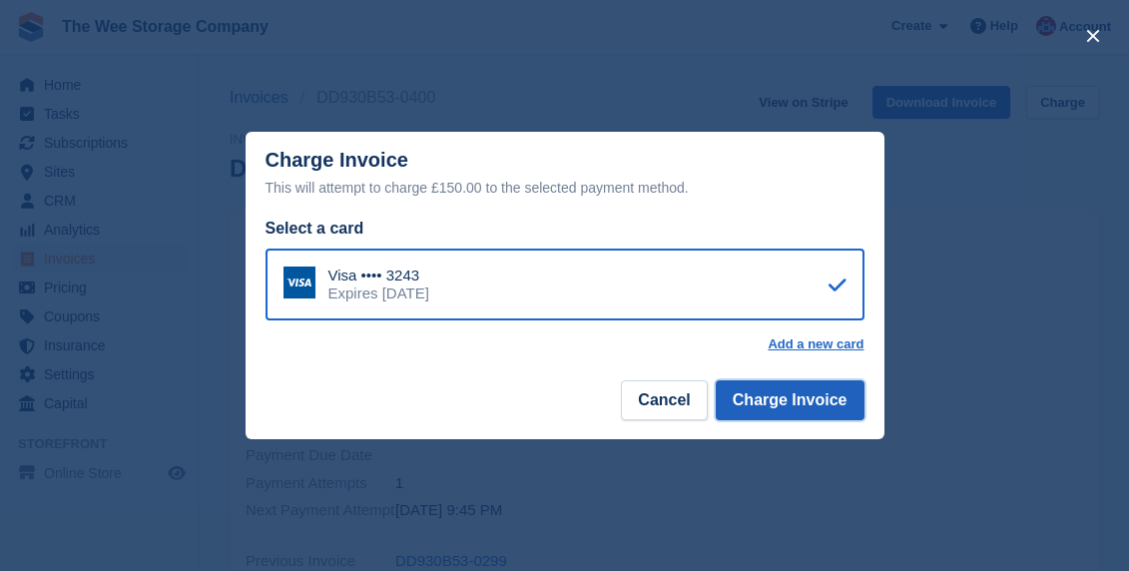
click at [812, 406] on button "Charge Invoice" at bounding box center [790, 400] width 149 height 40
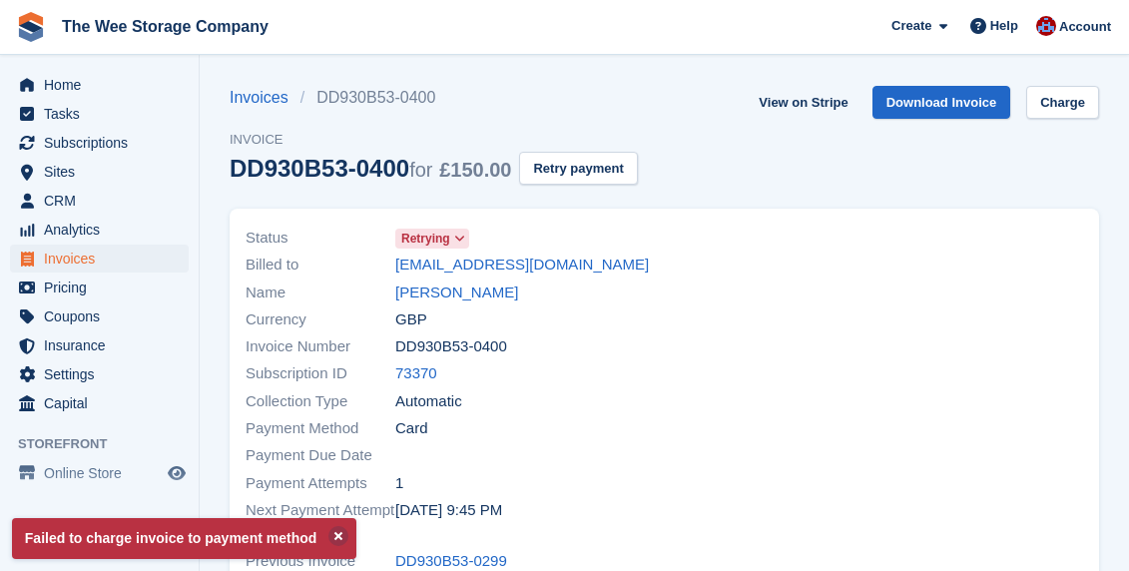
click at [461, 241] on icon at bounding box center [459, 239] width 11 height 12
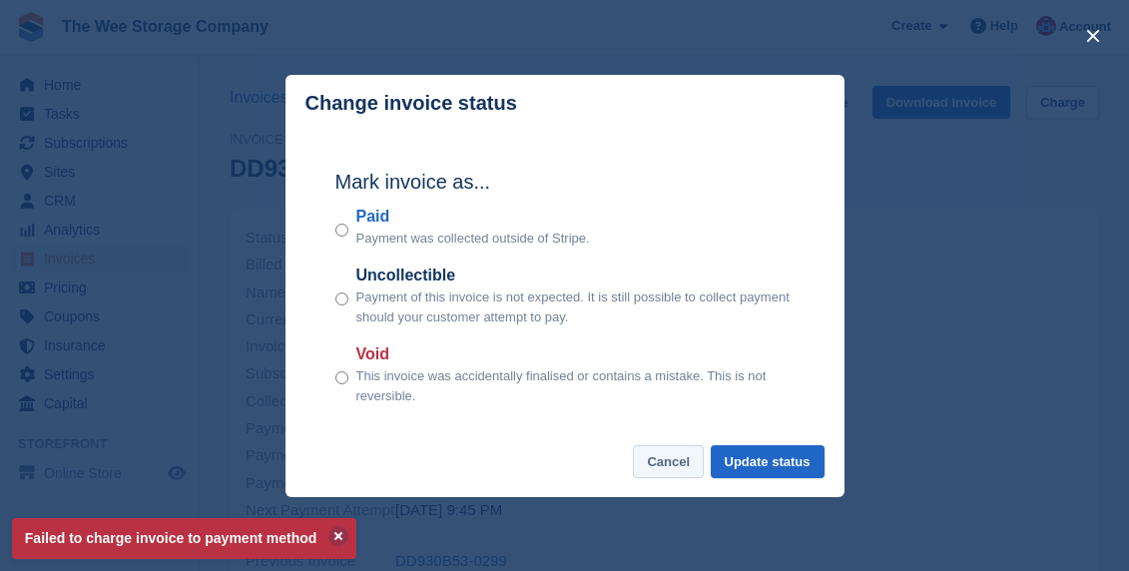
click at [680, 456] on button "Cancel" at bounding box center [668, 461] width 71 height 33
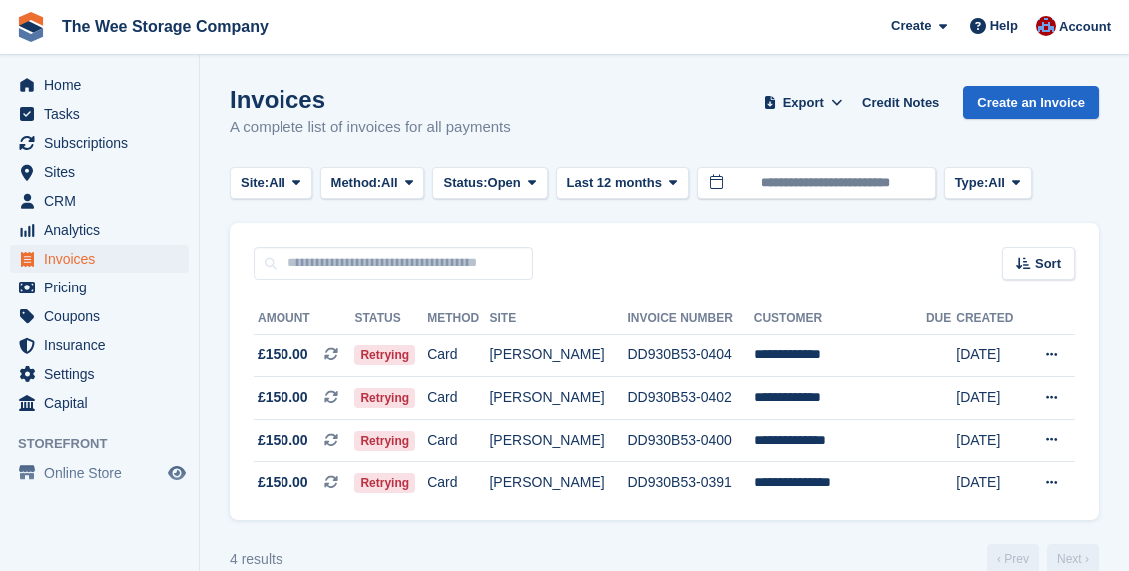
scroll to position [33, 0]
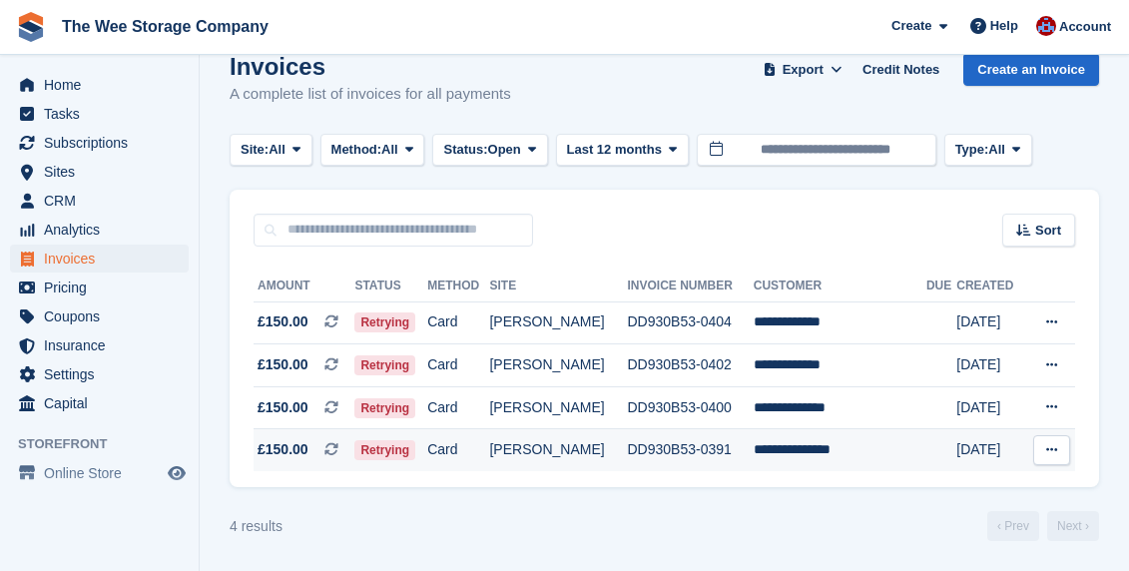
click at [754, 452] on td "DD930B53-0391" at bounding box center [691, 450] width 126 height 42
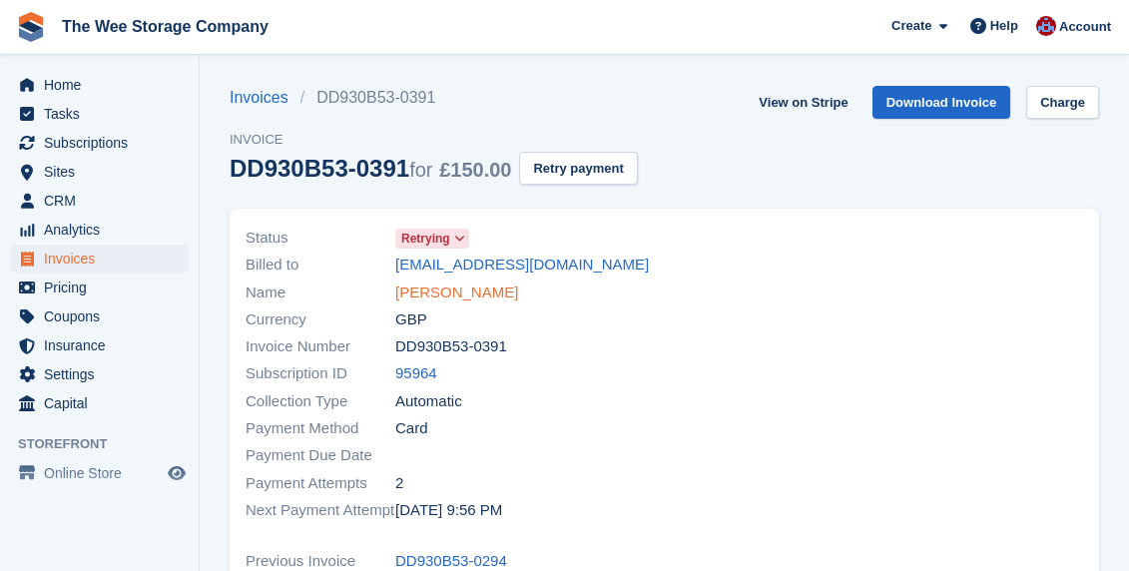
click at [490, 290] on link "[PERSON_NAME]" at bounding box center [456, 292] width 123 height 23
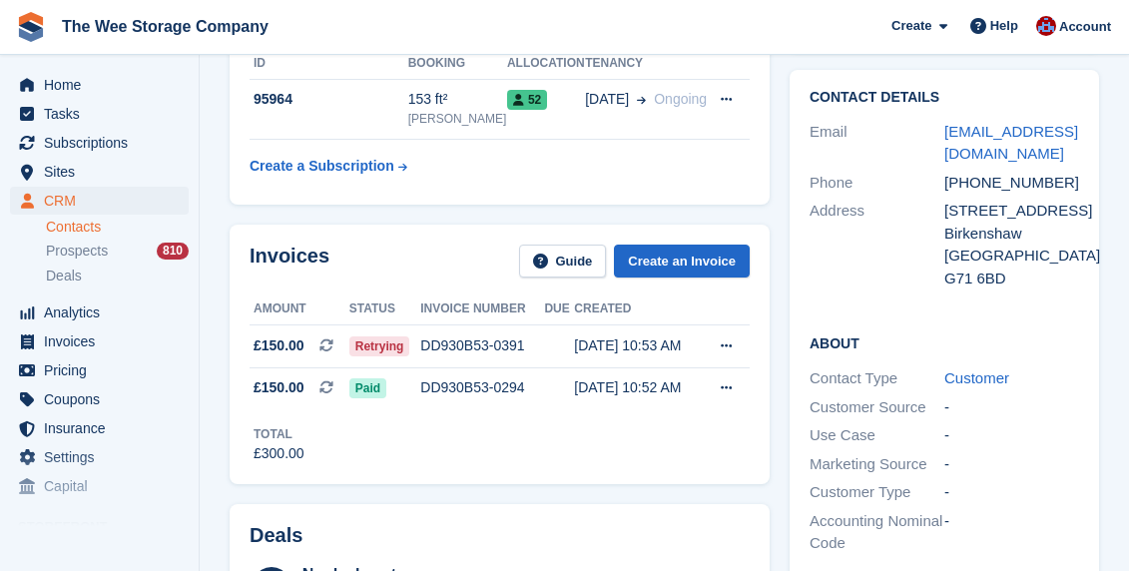
scroll to position [157, 0]
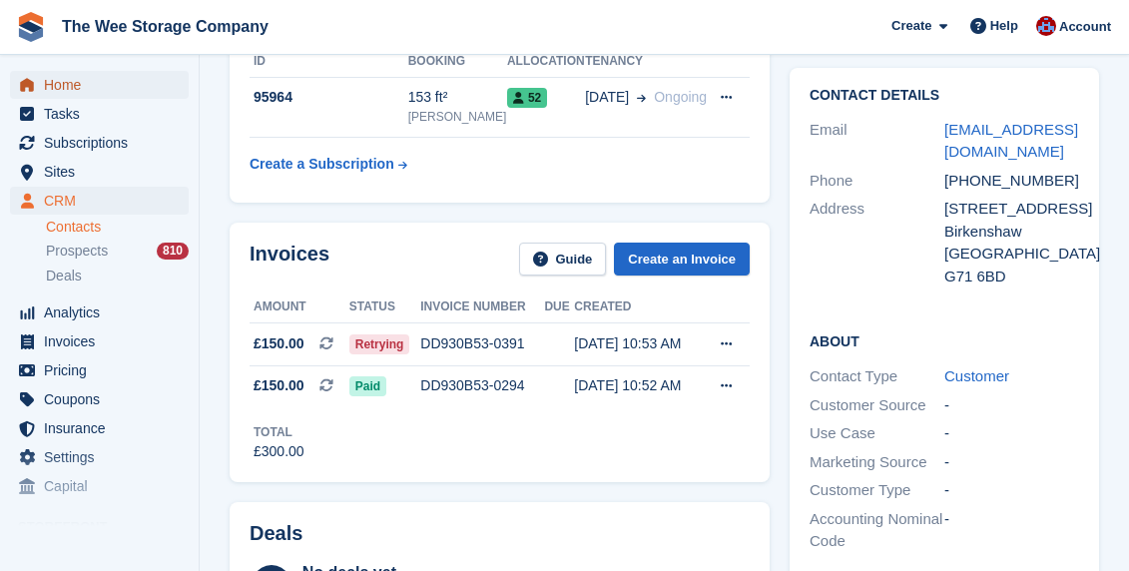
click at [55, 85] on span "Home" at bounding box center [104, 85] width 120 height 28
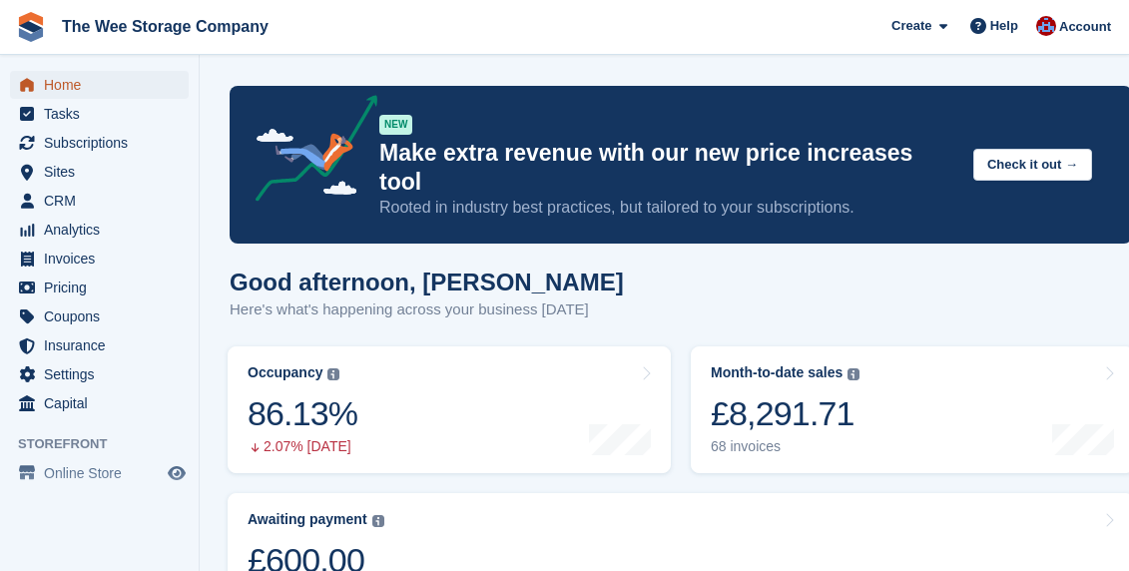
click at [93, 79] on span "Home" at bounding box center [104, 85] width 120 height 28
click at [104, 90] on span "Home" at bounding box center [104, 85] width 120 height 28
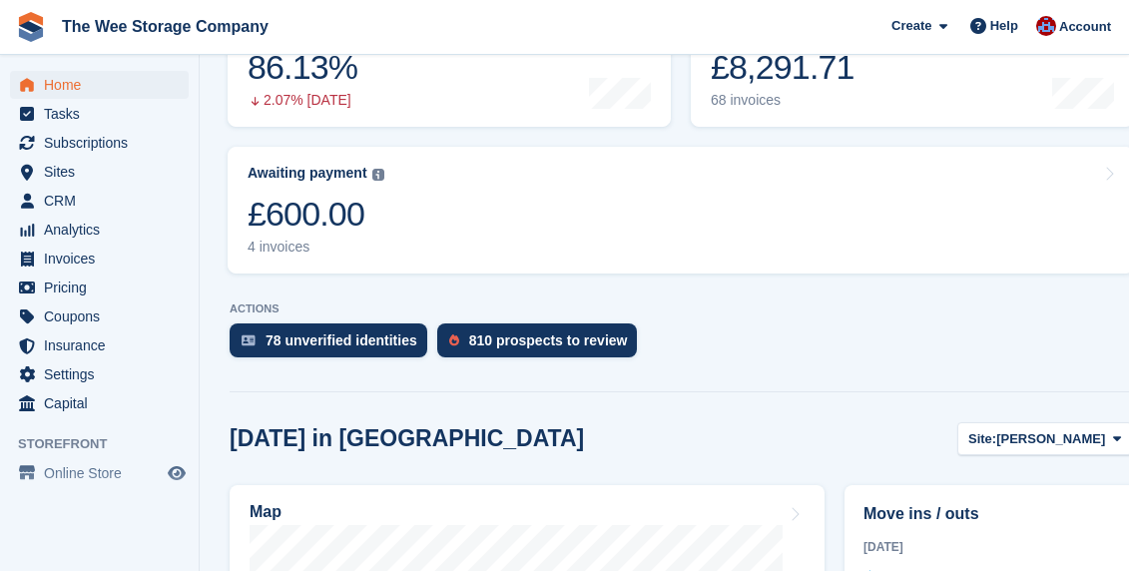
scroll to position [323, 0]
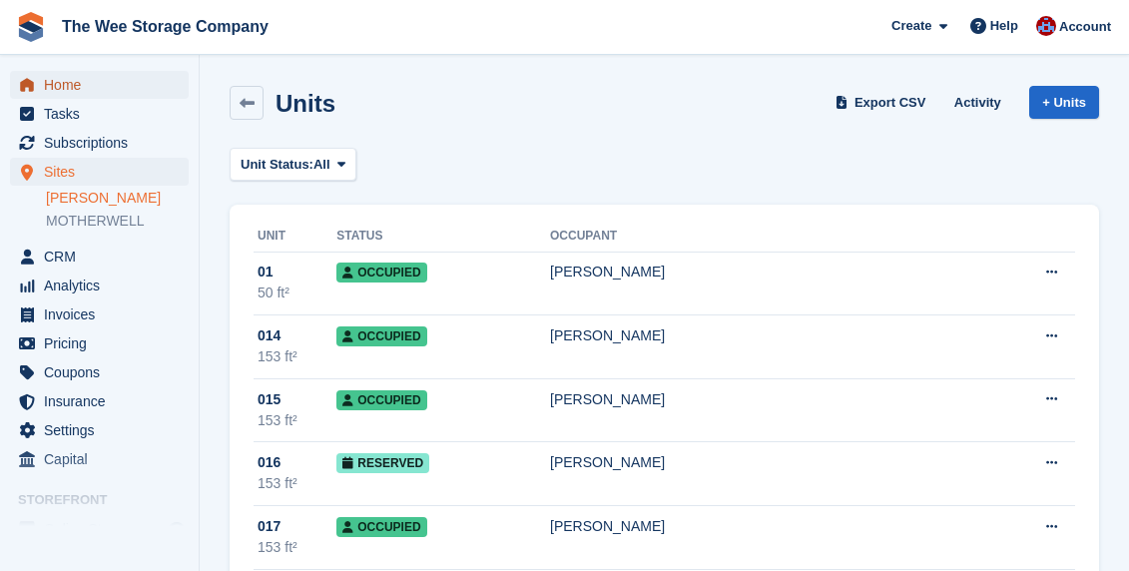
click at [54, 80] on span "Home" at bounding box center [104, 85] width 120 height 28
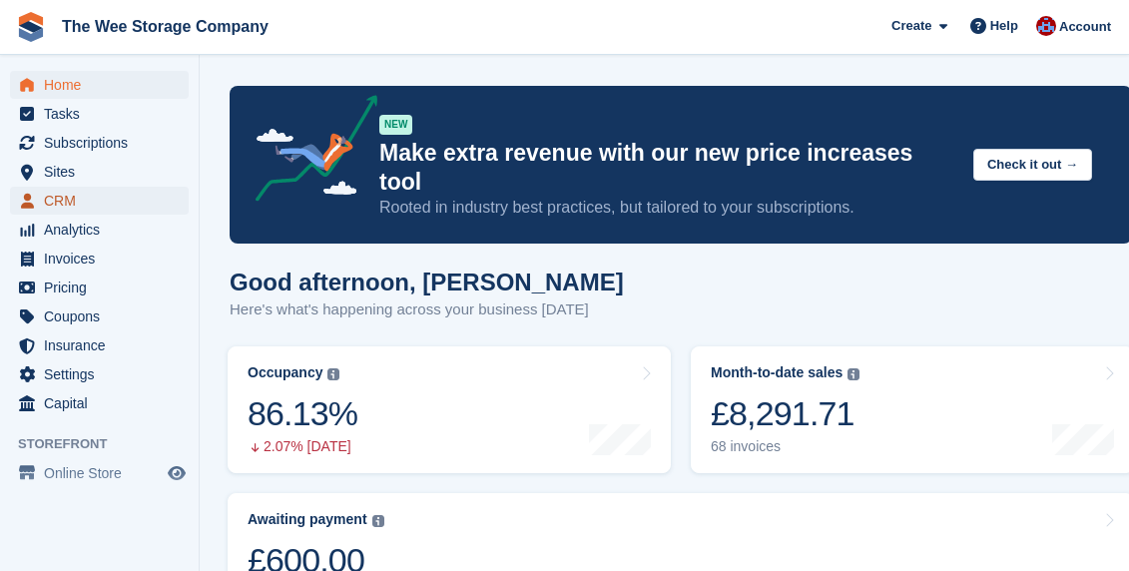
click at [75, 194] on span "CRM" at bounding box center [104, 201] width 120 height 28
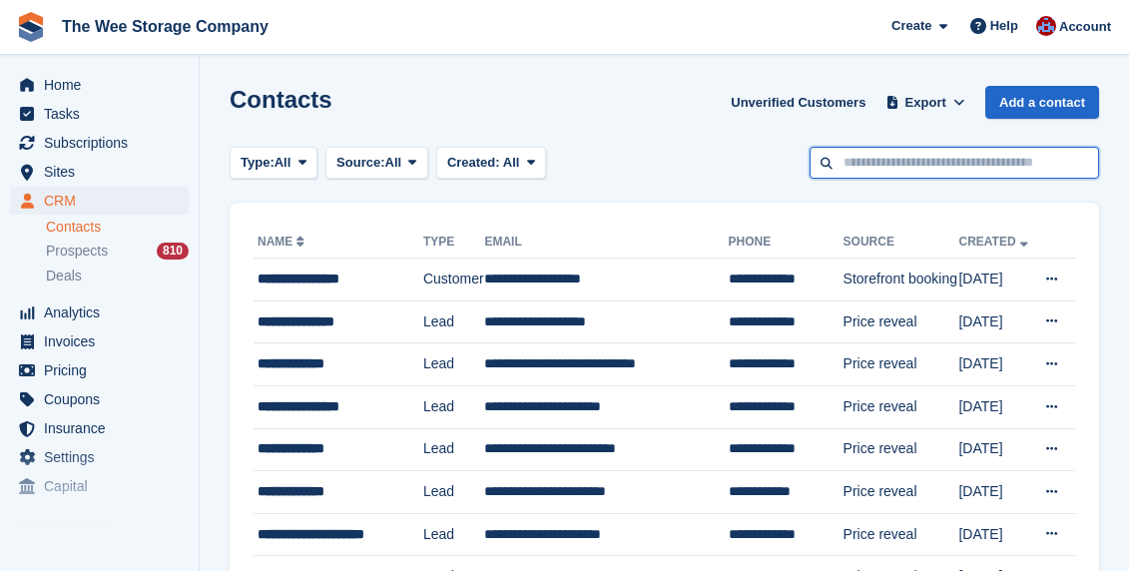
click at [897, 170] on input "text" at bounding box center [954, 163] width 289 height 33
paste input "**********"
type input "**********"
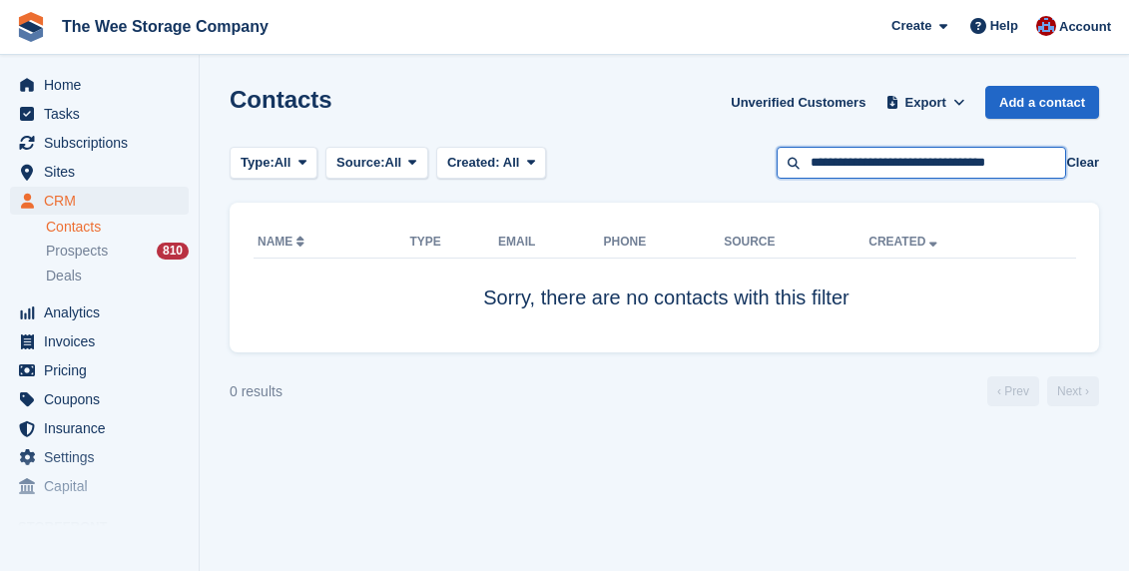
click at [915, 167] on input "**********" at bounding box center [921, 163] width 289 height 33
click at [849, 162] on input "**********" at bounding box center [921, 163] width 289 height 33
drag, startPoint x: 855, startPoint y: 163, endPoint x: 766, endPoint y: 160, distance: 89.9
click at [766, 160] on div "Type: All All Lead Customer Source: All All Storefront Backoffice Pre-Opening i…" at bounding box center [664, 163] width 869 height 33
drag, startPoint x: 860, startPoint y: 161, endPoint x: 1144, endPoint y: 129, distance: 285.3
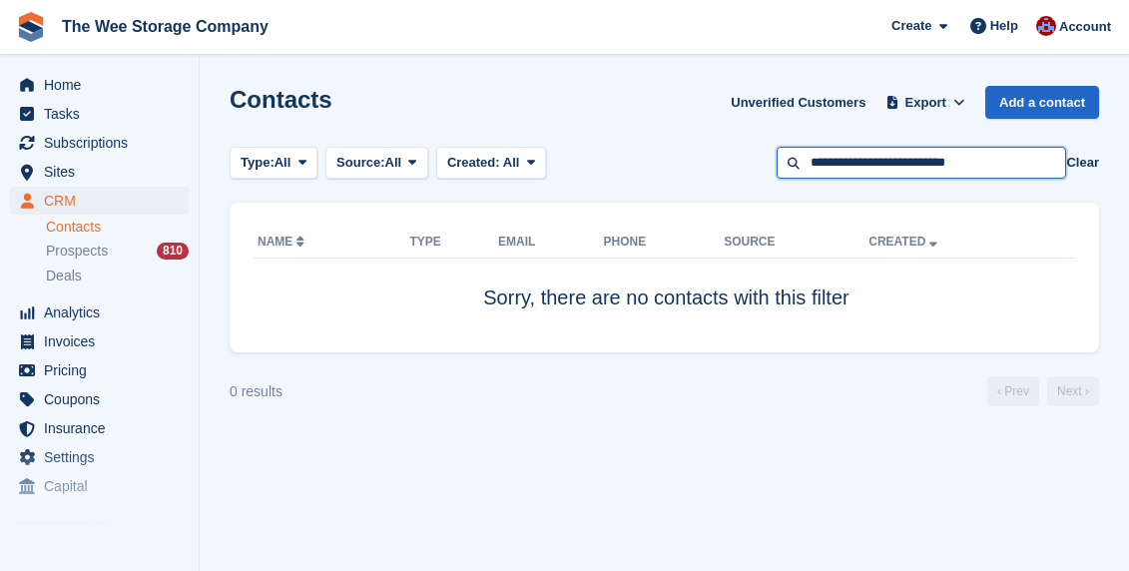
click at [1128, 129] on html "The Wee Storage Company Create Subscription Invoice Contact Deal Discount Page …" at bounding box center [564, 285] width 1129 height 571
click at [1018, 158] on input "**********" at bounding box center [921, 163] width 289 height 33
drag, startPoint x: 1009, startPoint y: 170, endPoint x: 856, endPoint y: 167, distance: 152.8
click at [856, 167] on input "**********" at bounding box center [921, 163] width 289 height 33
type input "********"
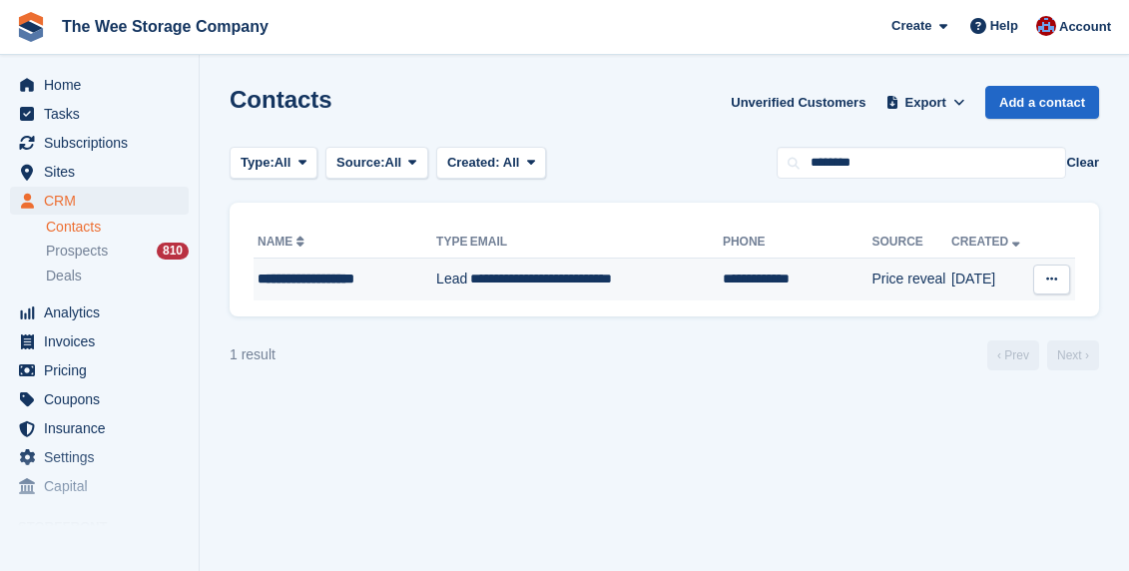
click at [368, 276] on div "**********" at bounding box center [341, 279] width 166 height 21
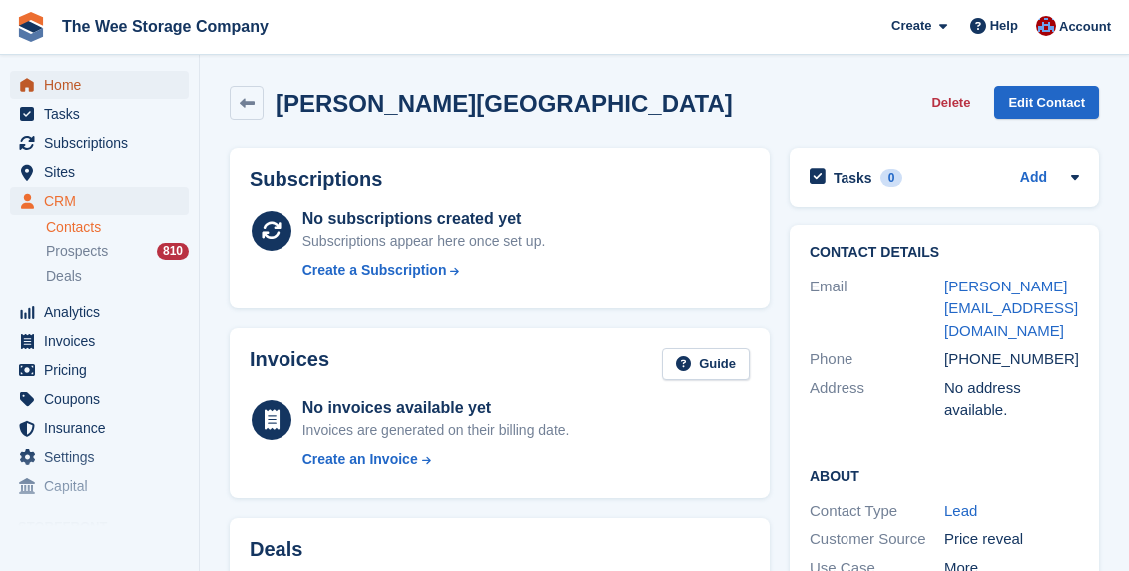
click at [75, 75] on span "Home" at bounding box center [104, 85] width 120 height 28
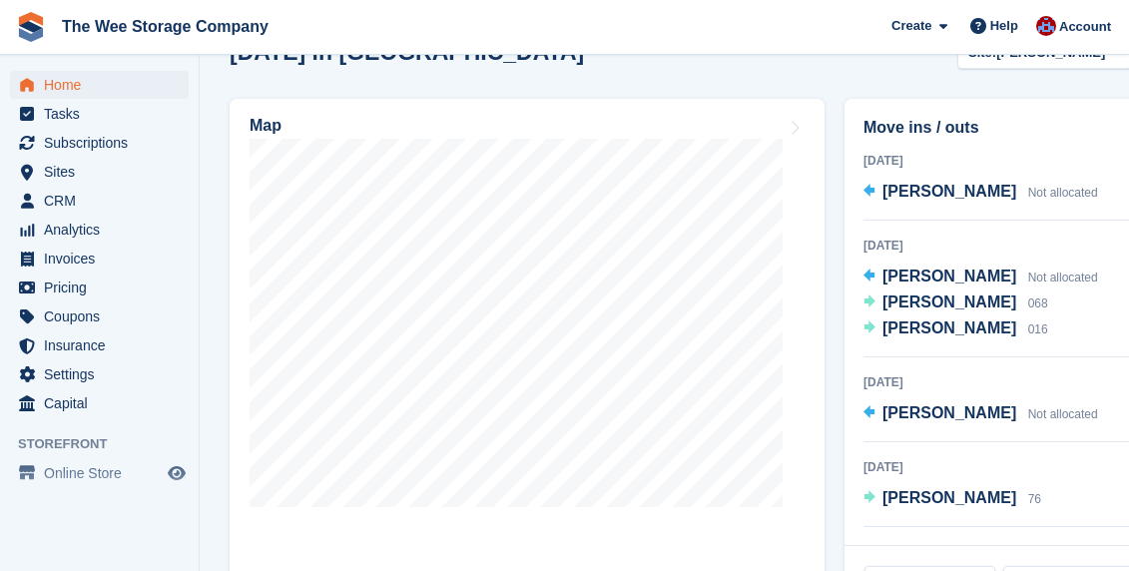
scroll to position [735, 0]
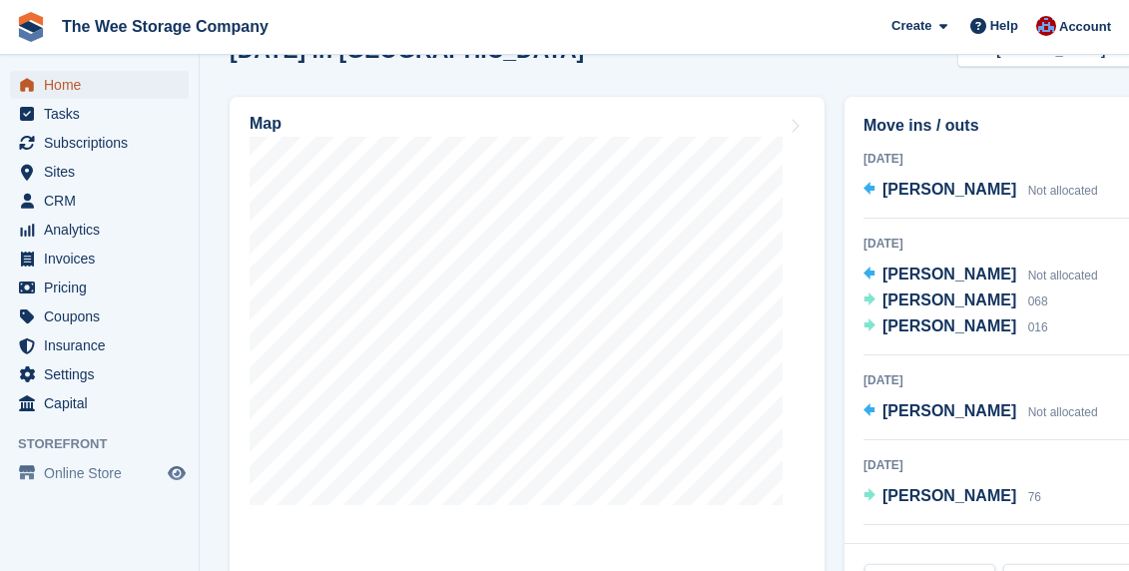
click at [79, 84] on span "Home" at bounding box center [104, 85] width 120 height 28
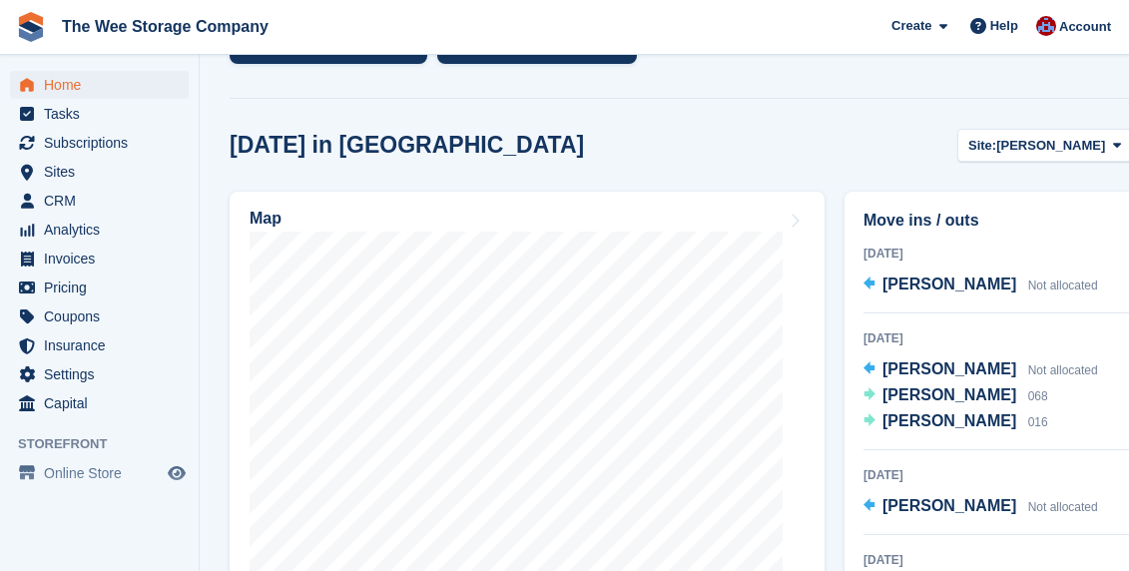
scroll to position [643, 0]
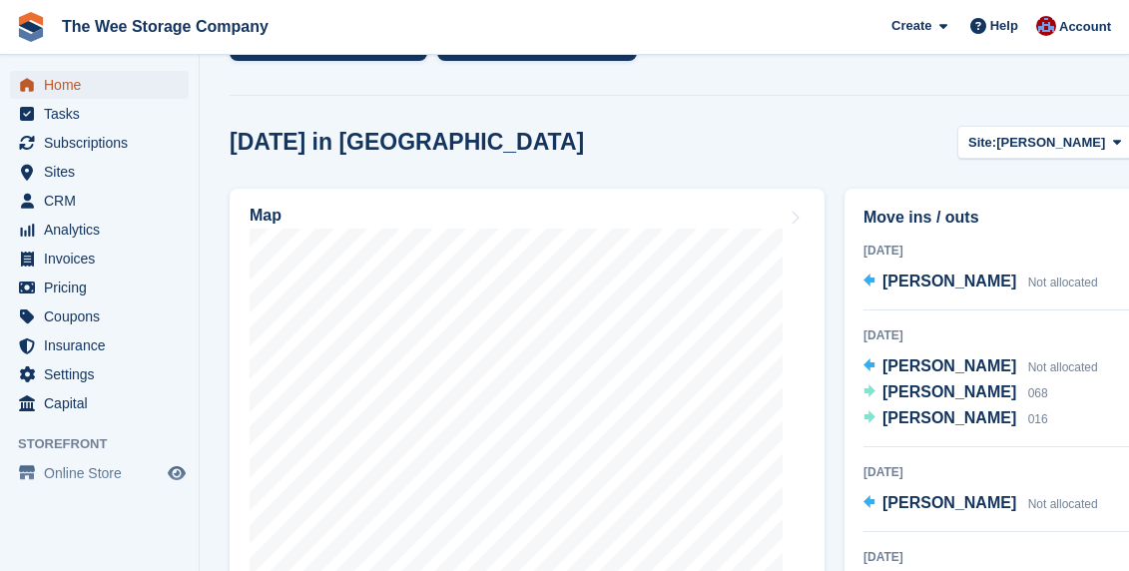
click at [97, 85] on span "Home" at bounding box center [104, 85] width 120 height 28
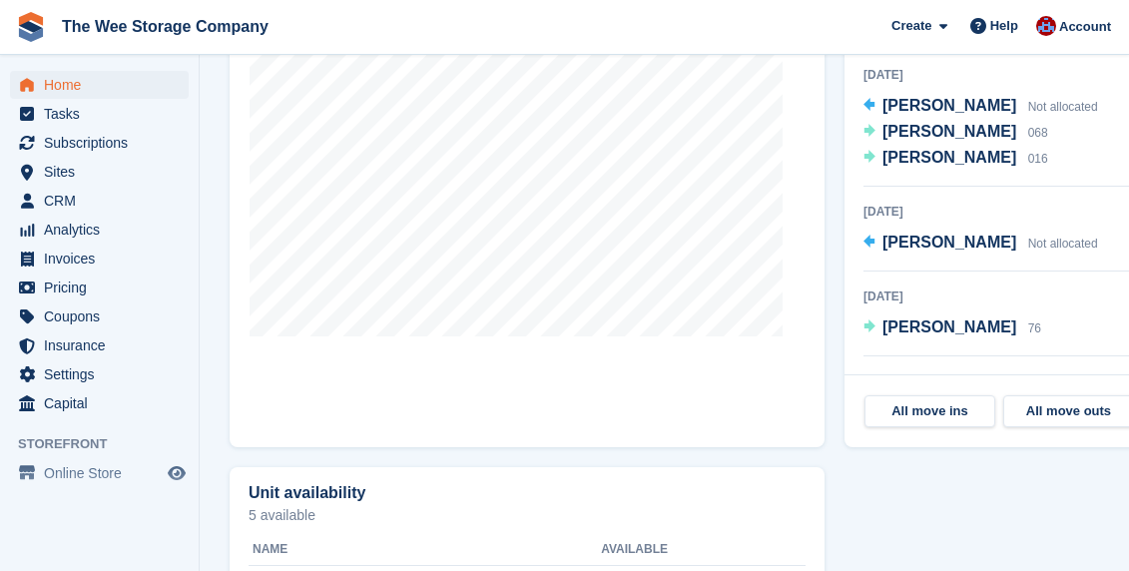
scroll to position [1168, 0]
